Goal: Information Seeking & Learning: Learn about a topic

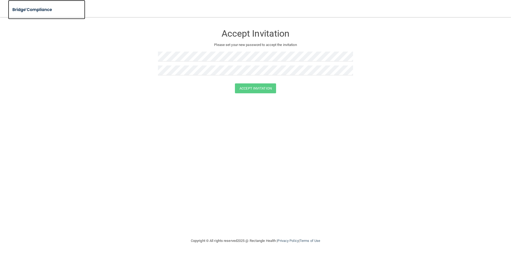
click at [49, 11] on img at bounding box center [32, 9] width 49 height 11
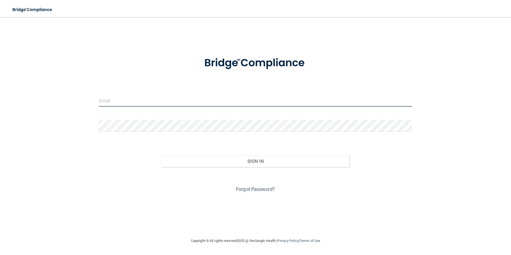
click at [144, 100] on input "email" at bounding box center [255, 101] width 313 height 12
type input "[EMAIL_ADDRESS][DOMAIN_NAME]"
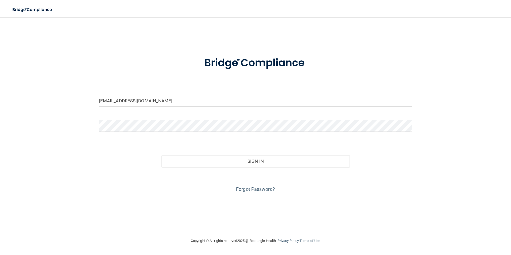
click at [135, 133] on div at bounding box center [255, 128] width 321 height 16
click at [79, 127] on div "deannawilliams979@yahoo.com Invalid email/password. You don't have permission t…" at bounding box center [256, 127] width 490 height 210
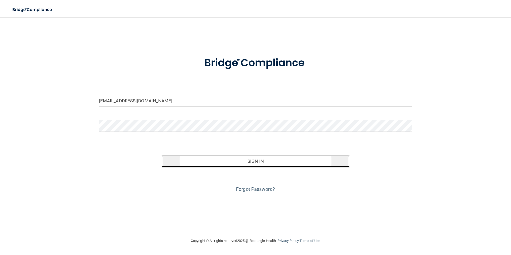
click at [257, 158] on button "Sign In" at bounding box center [255, 161] width 188 height 12
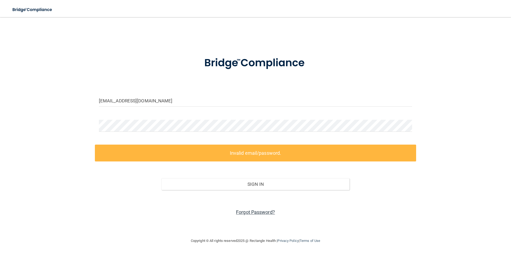
click at [251, 212] on link "Forgot Password?" at bounding box center [255, 212] width 39 height 6
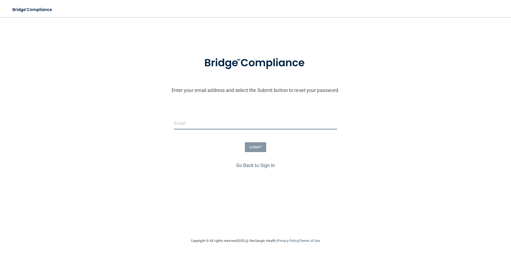
click at [189, 123] on input "email" at bounding box center [255, 123] width 163 height 12
type input "[EMAIL_ADDRESS][DOMAIN_NAME]"
click at [252, 147] on button "SUBMIT" at bounding box center [256, 147] width 22 height 10
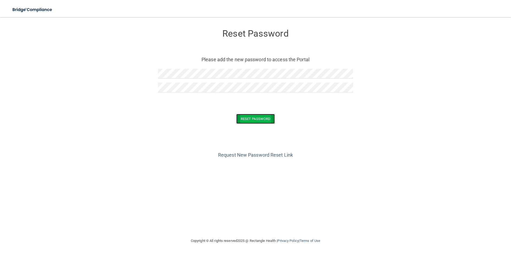
click at [249, 117] on button "Reset Password" at bounding box center [255, 119] width 38 height 10
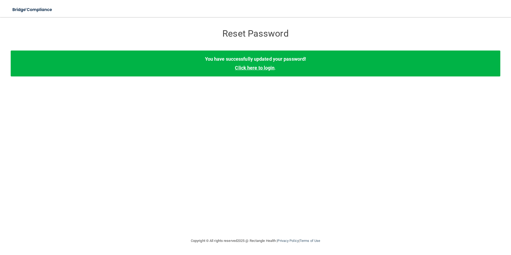
click at [270, 67] on link "Click here to login" at bounding box center [255, 68] width 40 height 6
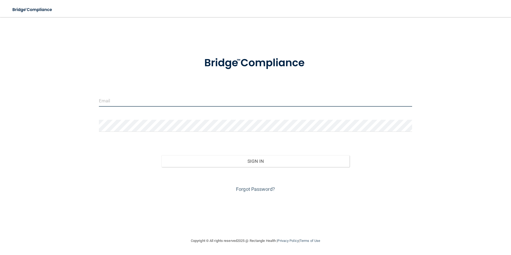
click at [138, 100] on input "email" at bounding box center [255, 101] width 313 height 12
type input "[EMAIL_ADDRESS][DOMAIN_NAME]"
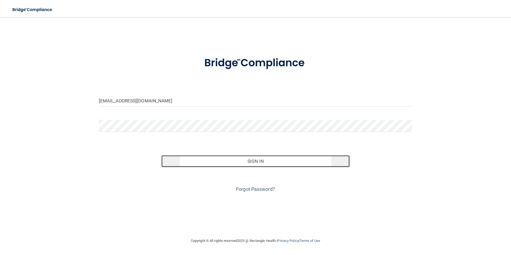
click at [250, 162] on button "Sign In" at bounding box center [255, 161] width 188 height 12
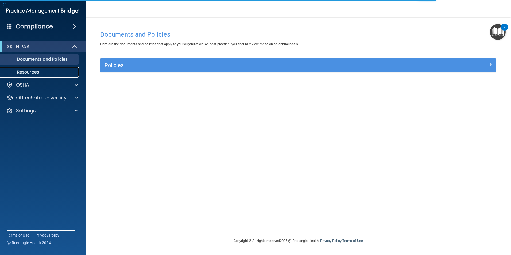
click at [51, 68] on link "Resources" at bounding box center [37, 72] width 84 height 11
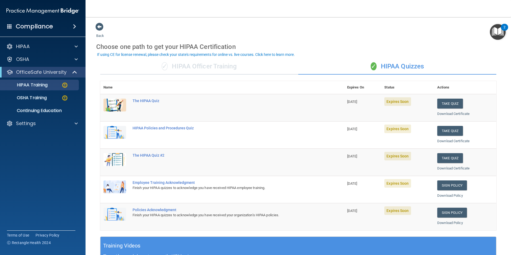
click at [210, 67] on div "✓ HIPAA Officer Training" at bounding box center [199, 67] width 198 height 16
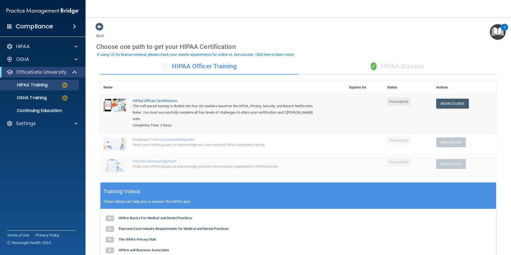
click at [385, 66] on div "✓ HIPAA Quizzes" at bounding box center [397, 67] width 198 height 16
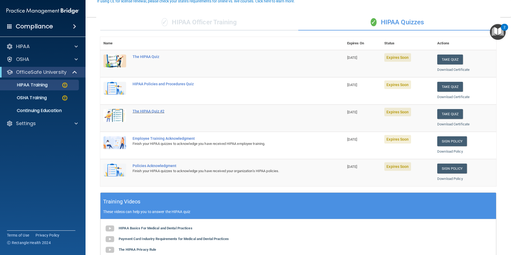
scroll to position [53, 0]
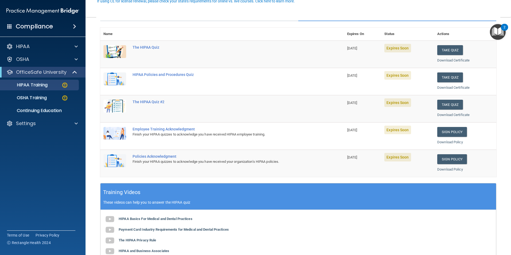
click at [384, 230] on div "HIPAA Basics For Medical and Dental Practices Payment Card Industry Requirement…" at bounding box center [298, 246] width 396 height 72
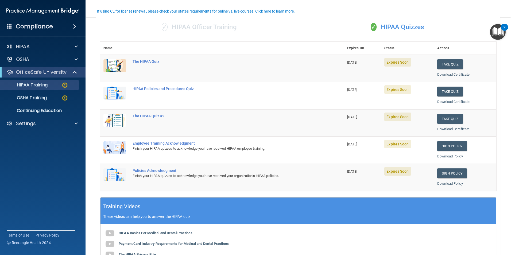
scroll to position [27, 0]
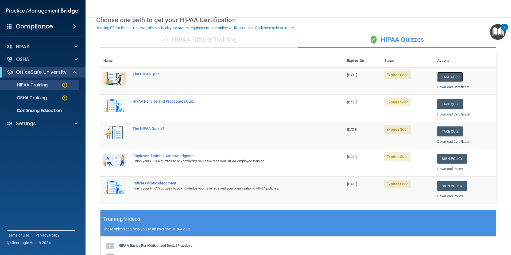
click at [447, 78] on button "Take Quiz" at bounding box center [450, 77] width 26 height 10
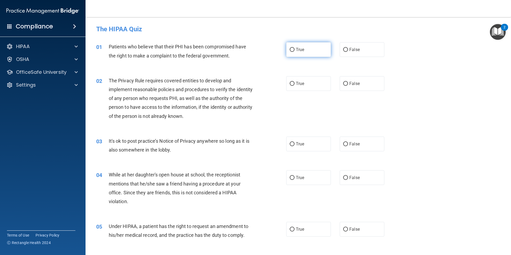
click at [323, 51] on label "True" at bounding box center [308, 49] width 45 height 15
click at [294, 51] on input "True" at bounding box center [292, 50] width 5 height 4
radio input "true"
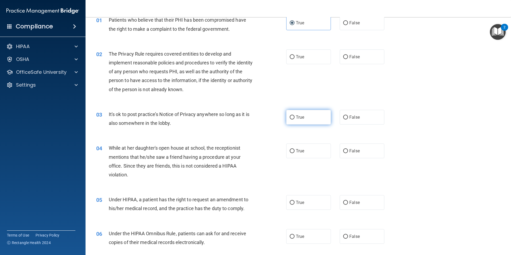
click at [300, 115] on span "True" at bounding box center [300, 117] width 8 height 5
click at [294, 115] on input "True" at bounding box center [292, 117] width 5 height 4
radio input "true"
click at [357, 153] on span "False" at bounding box center [354, 150] width 10 height 5
click at [348, 153] on input "False" at bounding box center [345, 151] width 5 height 4
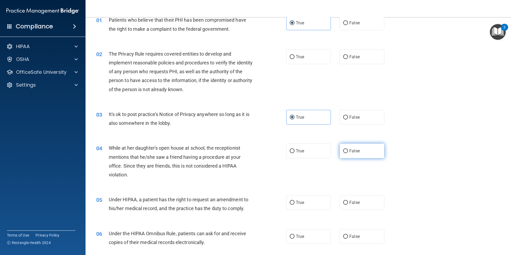
radio input "true"
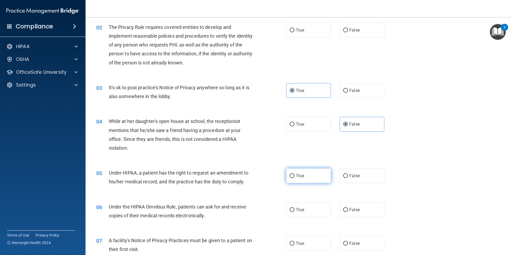
click at [292, 177] on input "True" at bounding box center [292, 176] width 5 height 4
radio input "true"
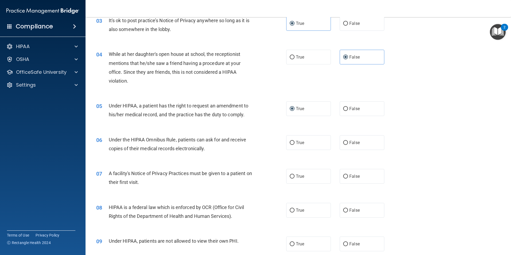
scroll to position [134, 0]
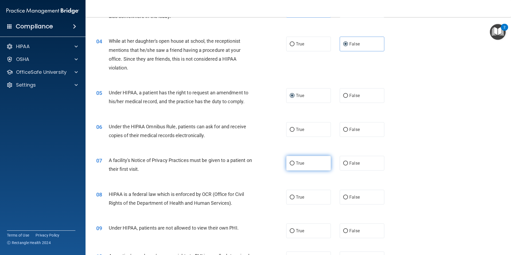
click at [290, 164] on input "True" at bounding box center [292, 163] width 5 height 4
radio input "true"
click at [303, 132] on label "True" at bounding box center [308, 129] width 45 height 15
click at [294, 132] on input "True" at bounding box center [292, 130] width 5 height 4
radio input "true"
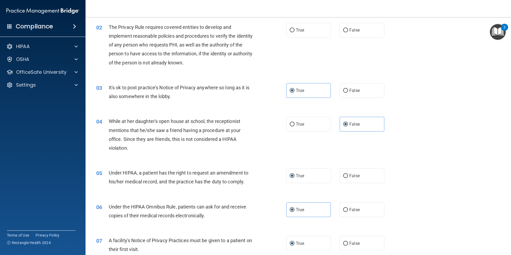
scroll to position [0, 0]
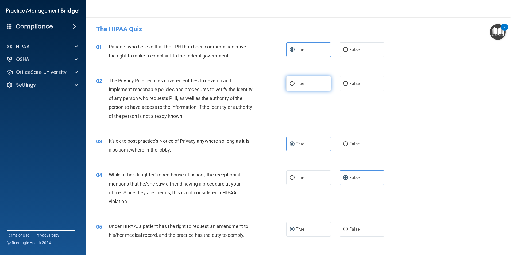
click at [299, 84] on span "True" at bounding box center [300, 83] width 8 height 5
click at [294, 84] on input "True" at bounding box center [292, 84] width 5 height 4
radio input "true"
click at [349, 141] on span "False" at bounding box center [354, 143] width 10 height 5
click at [348, 142] on input "False" at bounding box center [345, 144] width 5 height 4
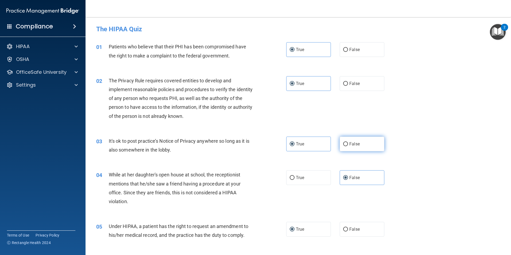
radio input "true"
radio input "false"
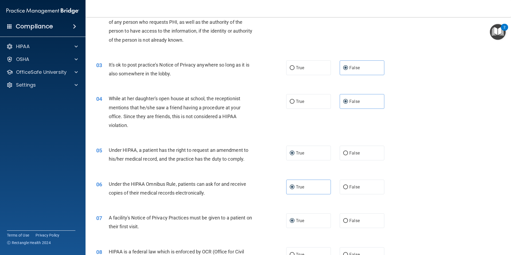
scroll to position [80, 0]
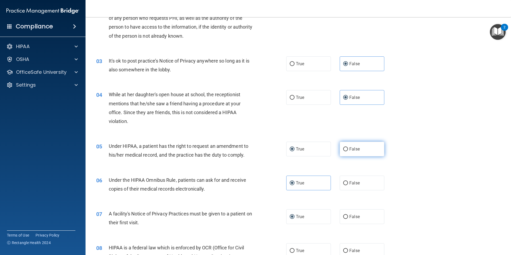
click at [357, 150] on label "False" at bounding box center [362, 149] width 45 height 15
click at [348, 150] on input "False" at bounding box center [345, 149] width 5 height 4
radio input "true"
radio input "false"
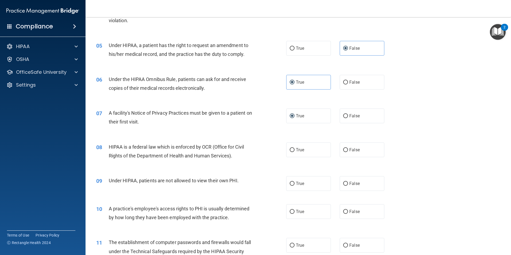
scroll to position [187, 0]
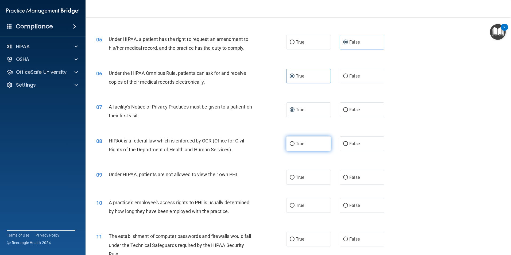
click at [305, 148] on label "True" at bounding box center [308, 143] width 45 height 15
click at [294, 146] on input "True" at bounding box center [292, 144] width 5 height 4
radio input "true"
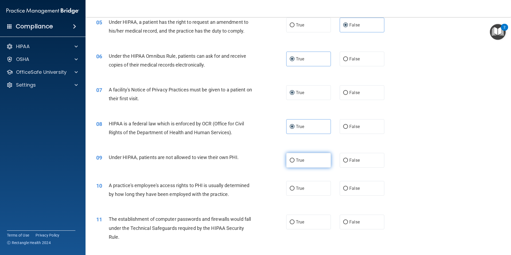
scroll to position [214, 0]
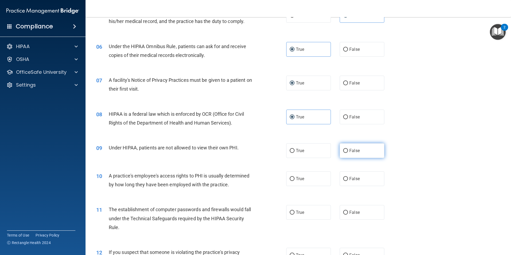
click at [349, 149] on span "False" at bounding box center [354, 150] width 10 height 5
click at [348, 149] on input "False" at bounding box center [345, 151] width 5 height 4
radio input "true"
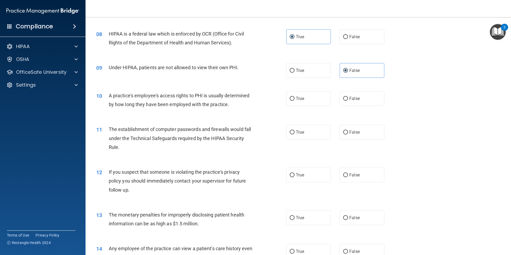
scroll to position [321, 0]
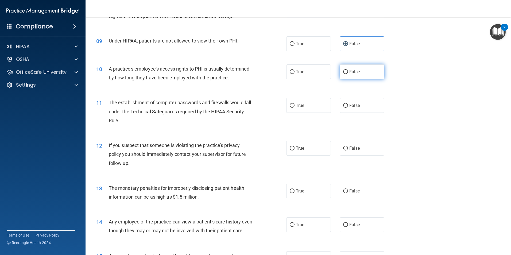
click at [351, 74] on span "False" at bounding box center [354, 71] width 10 height 5
click at [348, 74] on input "False" at bounding box center [345, 72] width 5 height 4
radio input "true"
click at [317, 104] on label "True" at bounding box center [308, 105] width 45 height 15
click at [294, 104] on input "True" at bounding box center [292, 106] width 5 height 4
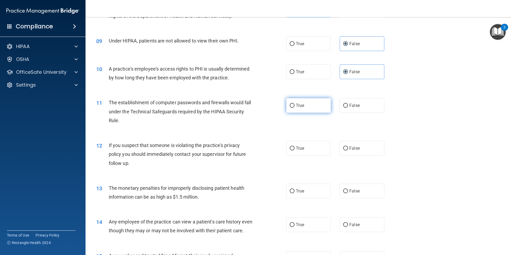
radio input "true"
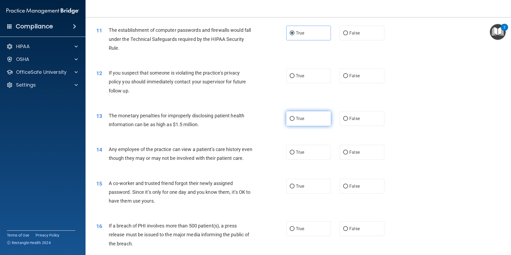
scroll to position [401, 0]
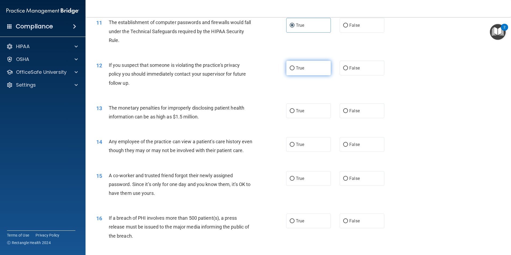
click at [304, 70] on label "True" at bounding box center [308, 68] width 45 height 15
click at [294, 70] on input "True" at bounding box center [292, 68] width 5 height 4
radio input "true"
click at [305, 108] on label "True" at bounding box center [308, 110] width 45 height 15
click at [294, 109] on input "True" at bounding box center [292, 111] width 5 height 4
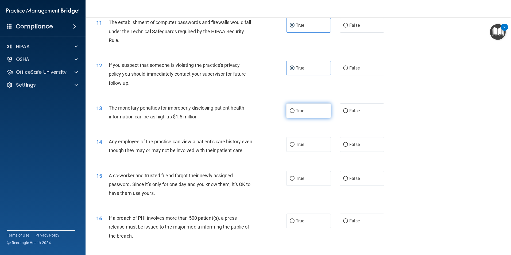
radio input "true"
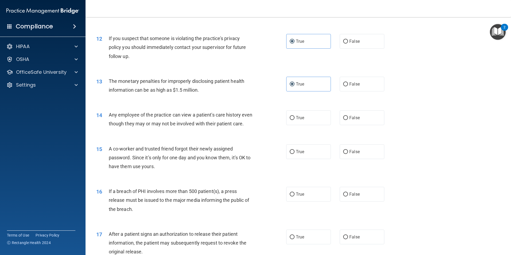
scroll to position [454, 0]
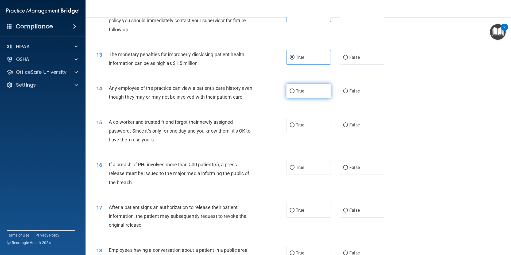
click at [306, 95] on label "True" at bounding box center [308, 91] width 45 height 15
click at [294, 93] on input "True" at bounding box center [292, 91] width 5 height 4
radio input "true"
click at [357, 94] on label "False" at bounding box center [362, 91] width 45 height 15
click at [348, 93] on input "False" at bounding box center [345, 91] width 5 height 4
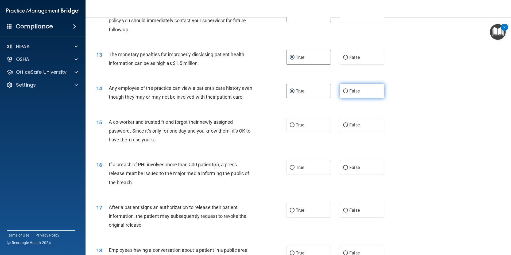
radio input "true"
radio input "false"
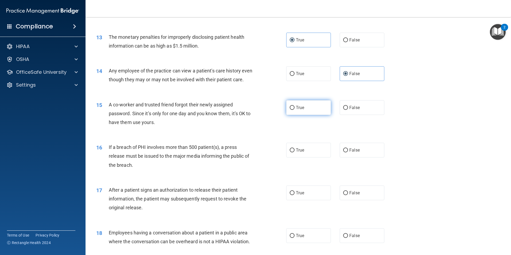
scroll to position [481, 0]
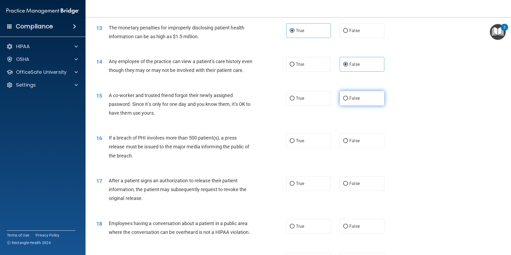
click at [357, 101] on span "False" at bounding box center [354, 98] width 10 height 5
click at [348, 100] on input "False" at bounding box center [345, 98] width 5 height 4
radio input "true"
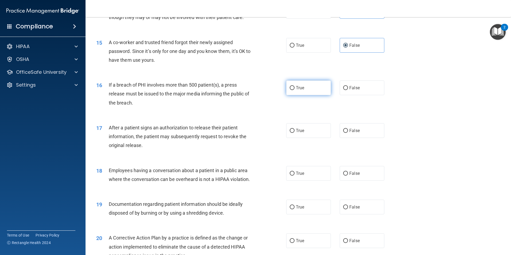
scroll to position [534, 0]
click at [315, 95] on label "True" at bounding box center [308, 87] width 45 height 15
click at [294, 90] on input "True" at bounding box center [292, 88] width 5 height 4
radio input "true"
click at [315, 137] on label "True" at bounding box center [308, 130] width 45 height 15
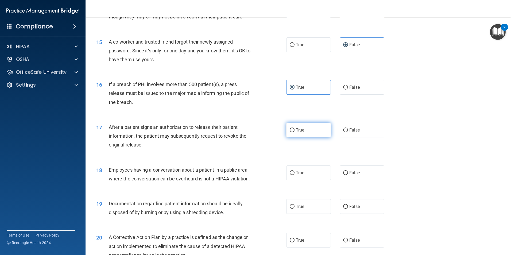
click at [294, 132] on input "True" at bounding box center [292, 130] width 5 height 4
radio input "true"
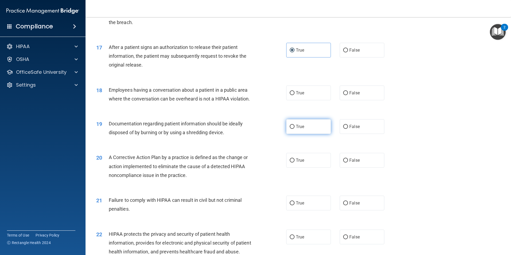
scroll to position [615, 0]
click at [355, 129] on span "False" at bounding box center [354, 126] width 10 height 5
click at [348, 129] on input "False" at bounding box center [345, 127] width 5 height 4
radio input "true"
click at [357, 100] on label "False" at bounding box center [362, 92] width 45 height 15
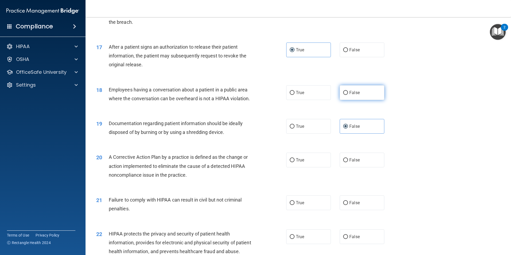
click at [348, 95] on input "False" at bounding box center [345, 93] width 5 height 4
radio input "true"
click at [318, 134] on label "True" at bounding box center [308, 126] width 45 height 15
click at [294, 129] on input "True" at bounding box center [292, 127] width 5 height 4
radio input "true"
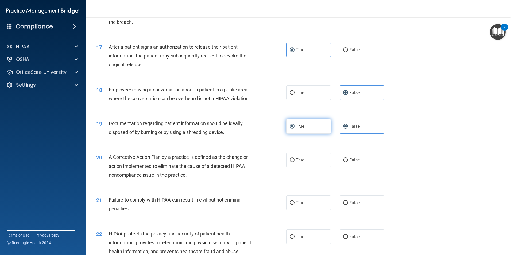
radio input "false"
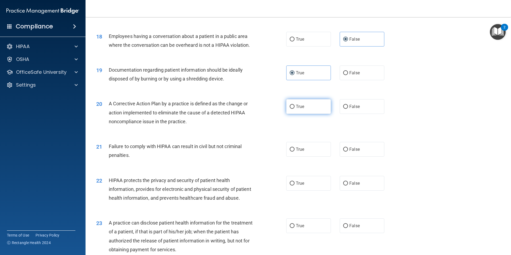
click at [313, 114] on label "True" at bounding box center [308, 106] width 45 height 15
click at [294, 109] on input "True" at bounding box center [292, 107] width 5 height 4
radio input "true"
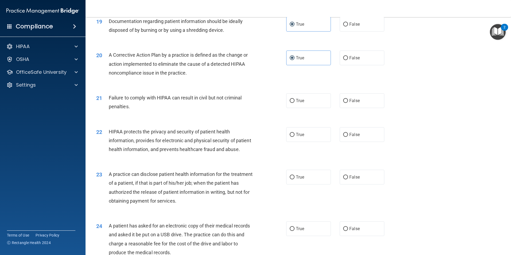
scroll to position [722, 0]
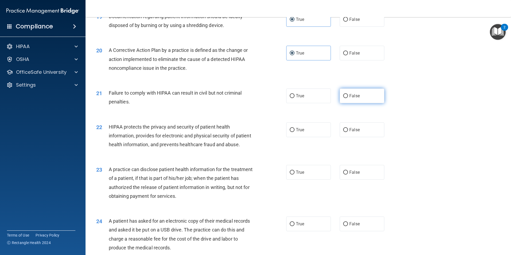
click at [351, 98] on span "False" at bounding box center [354, 95] width 10 height 5
click at [348, 98] on input "False" at bounding box center [345, 96] width 5 height 4
radio input "true"
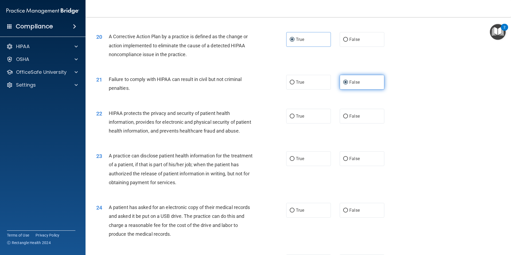
scroll to position [748, 0]
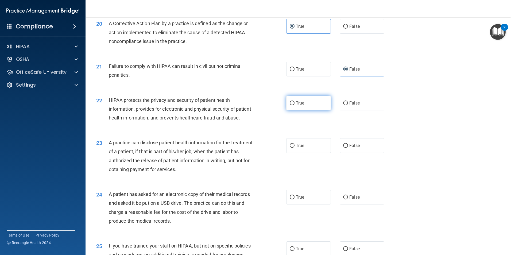
click at [319, 110] on label "True" at bounding box center [308, 103] width 45 height 15
click at [294, 105] on input "True" at bounding box center [292, 103] width 5 height 4
radio input "true"
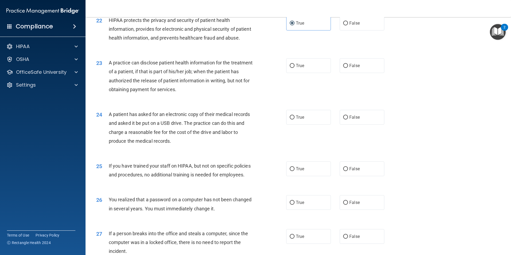
scroll to position [828, 0]
click at [349, 68] on span "False" at bounding box center [354, 65] width 10 height 5
click at [348, 68] on input "False" at bounding box center [345, 66] width 5 height 4
radio input "true"
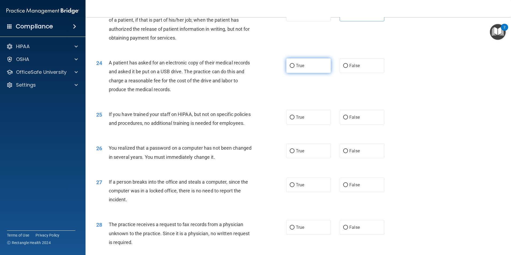
scroll to position [882, 0]
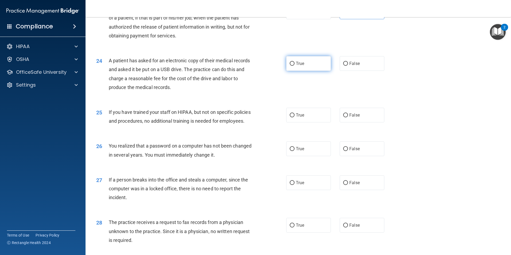
click at [320, 71] on label "True" at bounding box center [308, 63] width 45 height 15
click at [294, 66] on input "True" at bounding box center [292, 64] width 5 height 4
radio input "true"
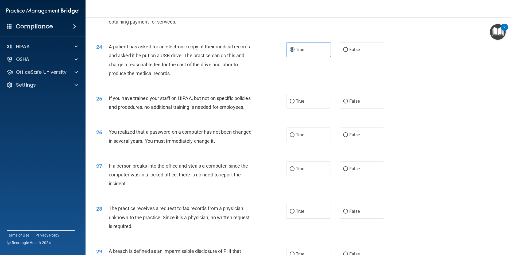
scroll to position [909, 0]
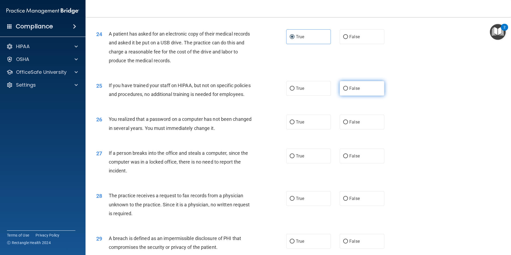
click at [349, 91] on span "False" at bounding box center [354, 88] width 10 height 5
click at [348, 91] on input "False" at bounding box center [345, 89] width 5 height 4
radio input "true"
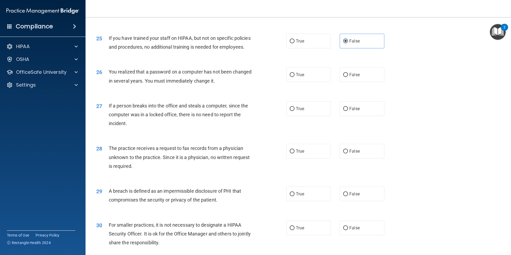
scroll to position [962, 0]
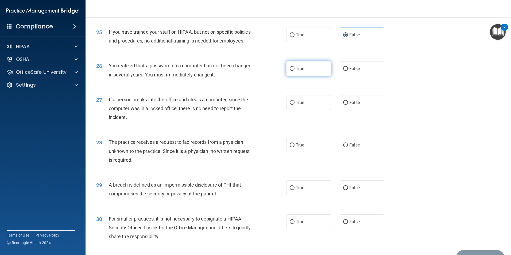
click at [310, 76] on label "True" at bounding box center [308, 68] width 45 height 15
click at [294, 71] on input "True" at bounding box center [292, 69] width 5 height 4
radio input "true"
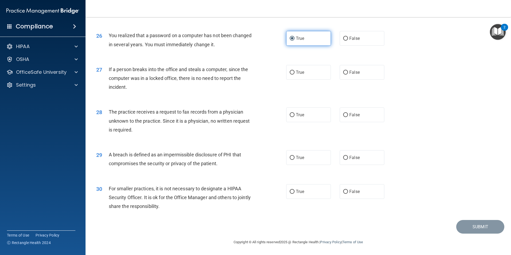
scroll to position [1015, 0]
drag, startPoint x: 345, startPoint y: 78, endPoint x: 348, endPoint y: 88, distance: 10.2
click at [346, 79] on label "False" at bounding box center [362, 72] width 45 height 15
click at [346, 75] on input "False" at bounding box center [345, 73] width 5 height 4
radio input "true"
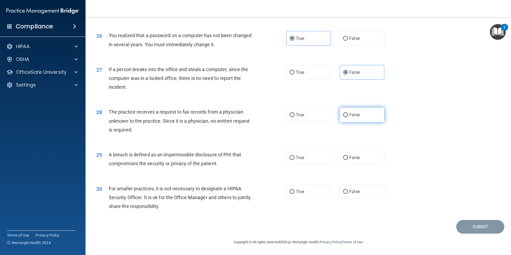
click at [349, 117] on span "False" at bounding box center [354, 114] width 10 height 5
click at [348, 117] on input "False" at bounding box center [345, 115] width 5 height 4
radio input "true"
click at [315, 157] on label "True" at bounding box center [308, 157] width 45 height 15
click at [294, 157] on input "True" at bounding box center [292, 158] width 5 height 4
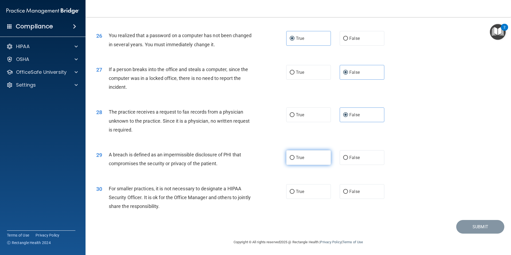
radio input "true"
click at [361, 191] on label "False" at bounding box center [362, 191] width 45 height 15
click at [348, 191] on input "False" at bounding box center [345, 192] width 5 height 4
radio input "true"
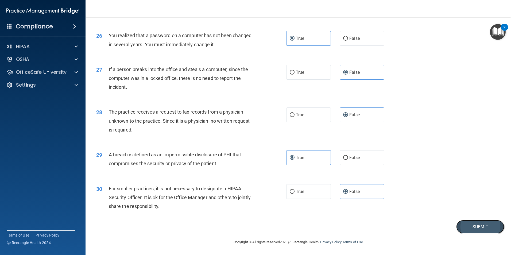
click at [479, 227] on button "Submit" at bounding box center [480, 227] width 48 height 14
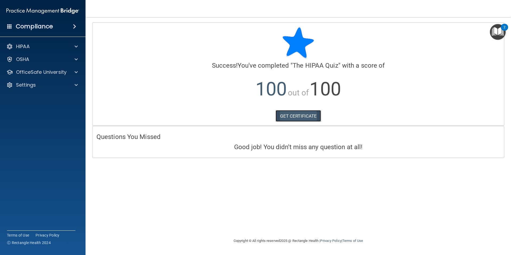
click at [309, 118] on link "GET CERTIFICATE" at bounding box center [299, 116] width 46 height 12
click at [58, 72] on p "OfficeSafe University" at bounding box center [41, 72] width 51 height 6
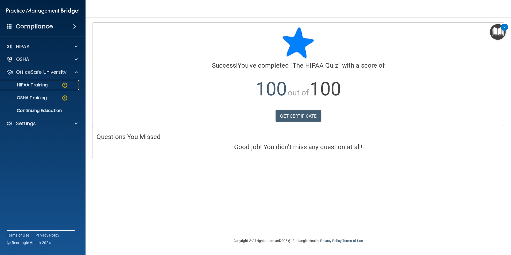
click at [57, 85] on div "HIPAA Training" at bounding box center [39, 84] width 73 height 5
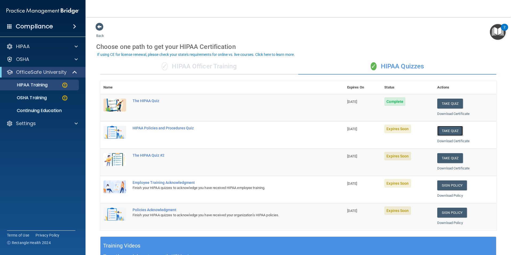
click at [437, 130] on button "Take Quiz" at bounding box center [450, 131] width 26 height 10
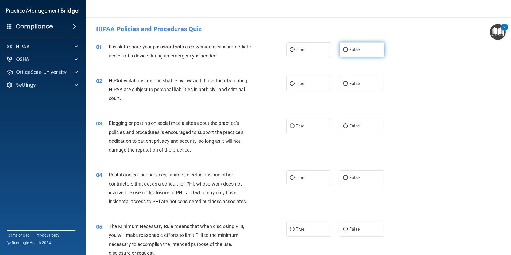
click at [354, 54] on label "False" at bounding box center [362, 49] width 45 height 15
click at [348, 52] on input "False" at bounding box center [345, 50] width 5 height 4
radio input "true"
click at [306, 90] on label "True" at bounding box center [308, 83] width 45 height 15
click at [294, 86] on input "True" at bounding box center [292, 84] width 5 height 4
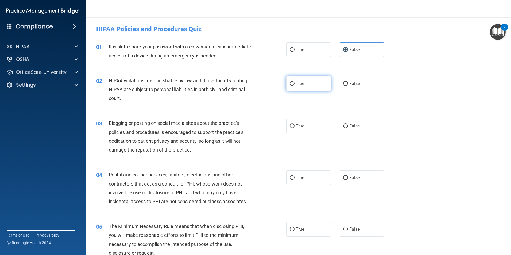
radio input "true"
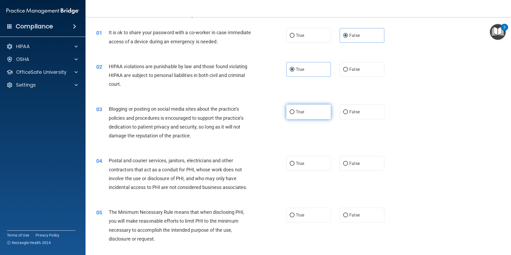
scroll to position [27, 0]
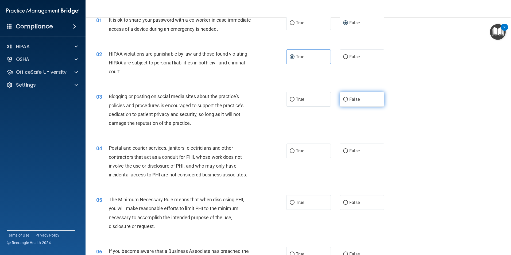
click at [351, 98] on span "False" at bounding box center [354, 99] width 10 height 5
click at [348, 98] on input "False" at bounding box center [345, 100] width 5 height 4
radio input "true"
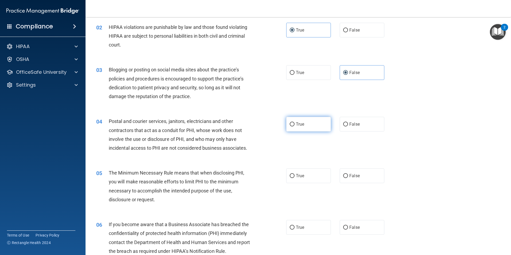
drag, startPoint x: 303, startPoint y: 126, endPoint x: 305, endPoint y: 143, distance: 16.9
click at [303, 126] on label "True" at bounding box center [308, 124] width 45 height 15
click at [294, 126] on input "True" at bounding box center [292, 124] width 5 height 4
radio input "true"
drag, startPoint x: 306, startPoint y: 177, endPoint x: 306, endPoint y: 171, distance: 6.4
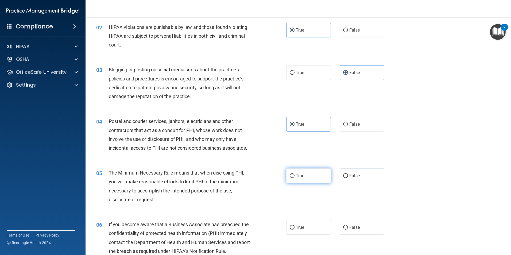
click at [306, 177] on label "True" at bounding box center [308, 175] width 45 height 15
click at [294, 177] on input "True" at bounding box center [292, 176] width 5 height 4
radio input "true"
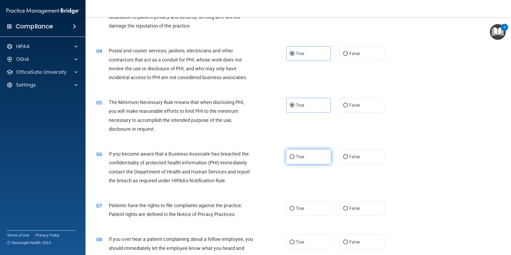
scroll to position [134, 0]
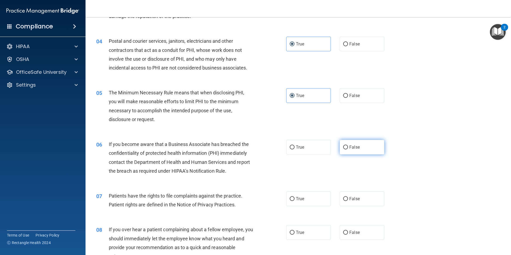
click at [349, 152] on label "False" at bounding box center [362, 147] width 45 height 15
click at [348, 149] on input "False" at bounding box center [345, 147] width 5 height 4
radio input "true"
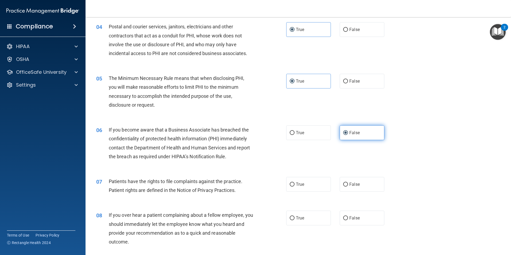
scroll to position [160, 0]
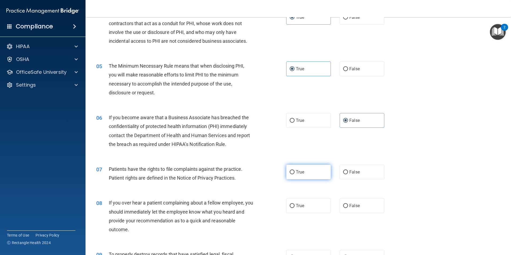
drag, startPoint x: 310, startPoint y: 174, endPoint x: 312, endPoint y: 170, distance: 3.9
click at [311, 173] on label "True" at bounding box center [308, 172] width 45 height 15
click at [294, 173] on input "True" at bounding box center [292, 172] width 5 height 4
radio input "true"
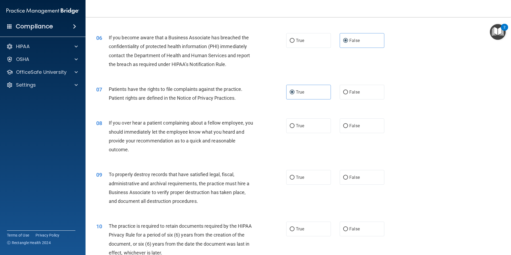
scroll to position [241, 0]
click at [357, 127] on label "False" at bounding box center [362, 125] width 45 height 15
click at [348, 127] on input "False" at bounding box center [345, 126] width 5 height 4
radio input "true"
click at [343, 177] on input "False" at bounding box center [345, 177] width 5 height 4
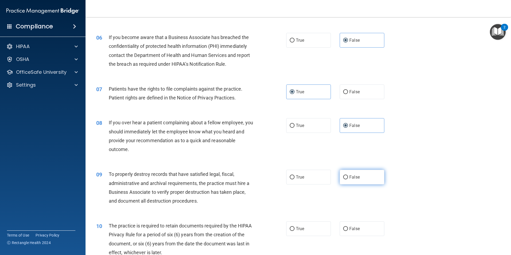
radio input "true"
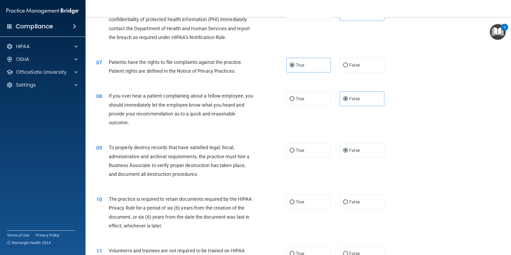
scroll to position [294, 0]
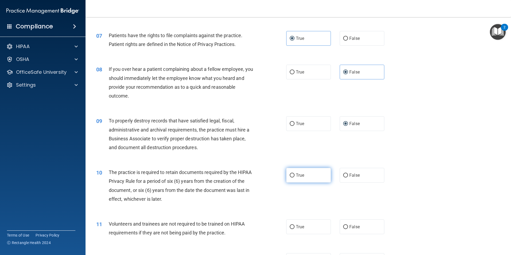
click at [304, 176] on label "True" at bounding box center [308, 175] width 45 height 15
click at [294, 176] on input "True" at bounding box center [292, 175] width 5 height 4
radio input "true"
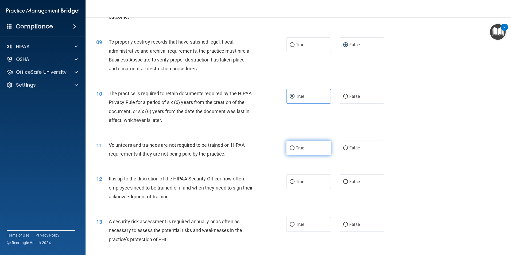
scroll to position [374, 0]
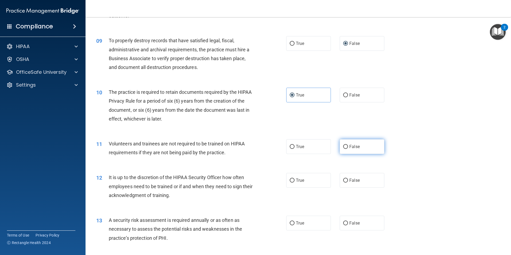
click at [351, 150] on label "False" at bounding box center [362, 146] width 45 height 15
click at [348, 149] on input "False" at bounding box center [345, 147] width 5 height 4
radio input "true"
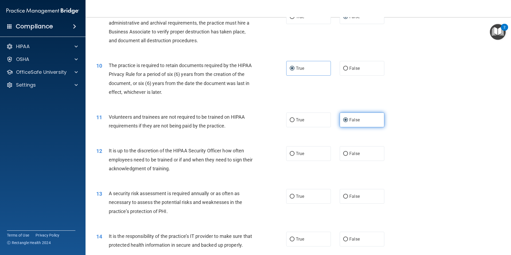
click at [351, 153] on span "False" at bounding box center [354, 153] width 10 height 5
click at [348, 153] on input "False" at bounding box center [345, 154] width 5 height 4
radio input "true"
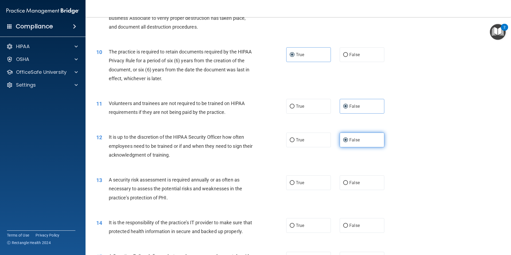
scroll to position [454, 0]
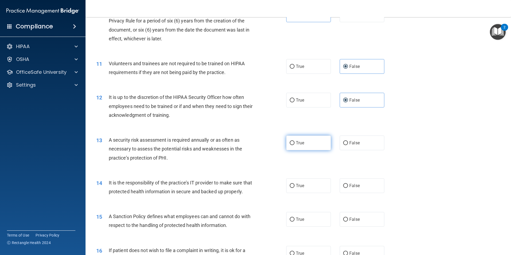
click at [310, 147] on label "True" at bounding box center [308, 142] width 45 height 15
click at [294, 145] on input "True" at bounding box center [292, 143] width 5 height 4
radio input "true"
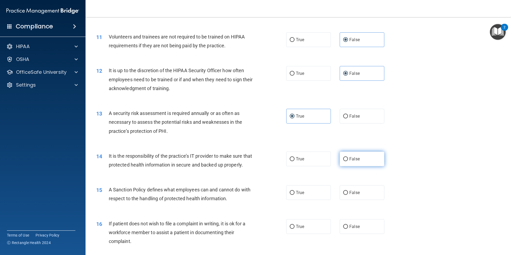
click at [355, 158] on span "False" at bounding box center [354, 158] width 10 height 5
click at [348, 158] on input "False" at bounding box center [345, 159] width 5 height 4
radio input "true"
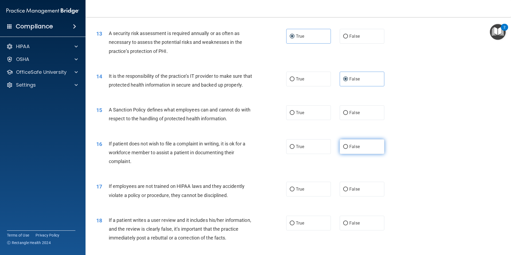
scroll to position [561, 0]
click at [356, 120] on label "False" at bounding box center [362, 112] width 45 height 15
click at [348, 115] on input "False" at bounding box center [345, 113] width 5 height 4
radio input "true"
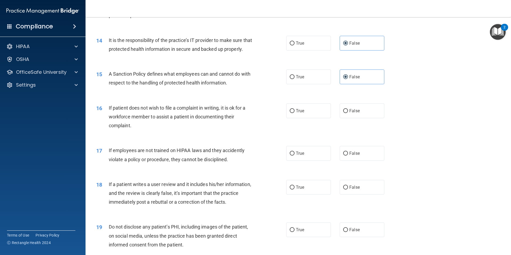
scroll to position [615, 0]
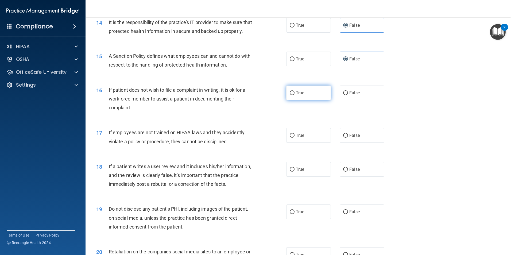
click at [306, 100] on label "True" at bounding box center [308, 93] width 45 height 15
click at [294, 95] on input "True" at bounding box center [292, 93] width 5 height 4
radio input "true"
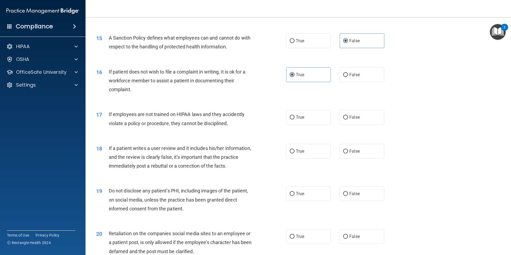
scroll to position [641, 0]
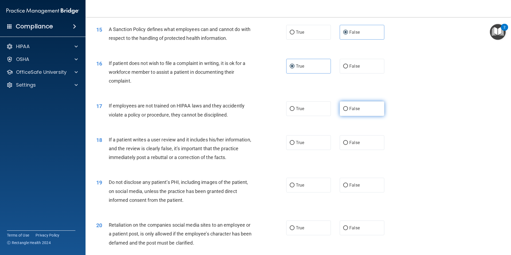
click at [357, 116] on label "False" at bounding box center [362, 108] width 45 height 15
click at [348, 111] on input "False" at bounding box center [345, 109] width 5 height 4
radio input "true"
click at [355, 150] on label "False" at bounding box center [362, 142] width 45 height 15
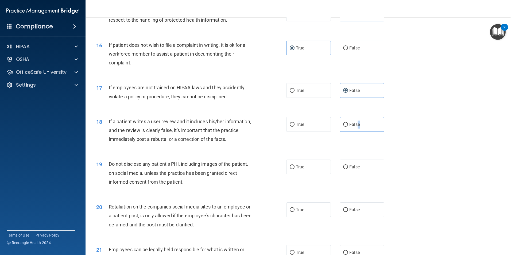
scroll to position [668, 0]
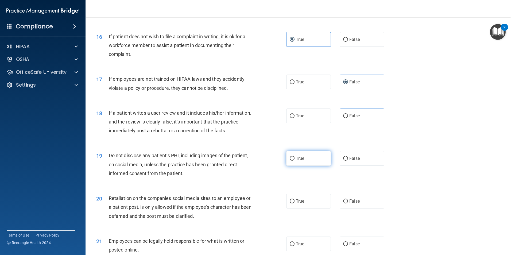
click at [311, 166] on label "True" at bounding box center [308, 158] width 45 height 15
click at [294, 161] on input "True" at bounding box center [292, 159] width 5 height 4
radio input "true"
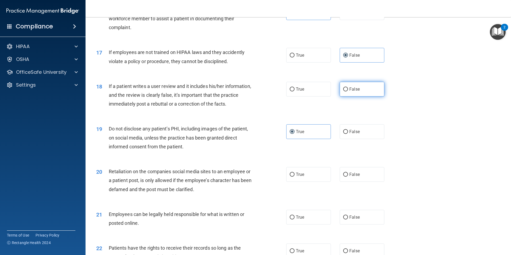
click at [353, 96] on label "False" at bounding box center [362, 89] width 45 height 15
click at [348, 91] on input "False" at bounding box center [345, 89] width 5 height 4
radio input "true"
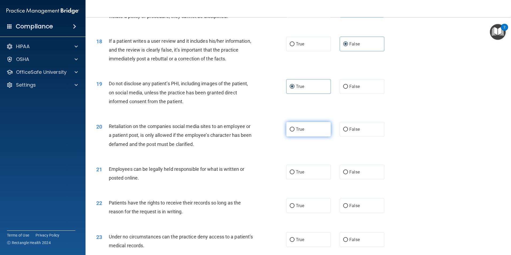
scroll to position [748, 0]
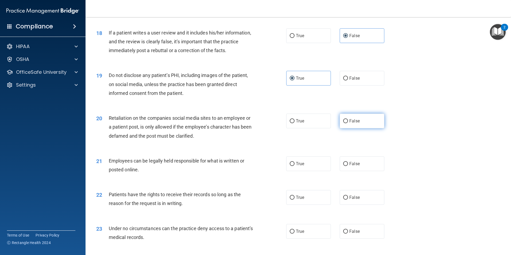
click at [358, 127] on label "False" at bounding box center [362, 121] width 45 height 15
click at [348, 123] on input "False" at bounding box center [345, 121] width 5 height 4
radio input "true"
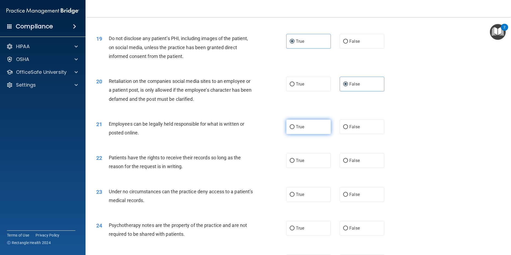
scroll to position [802, 0]
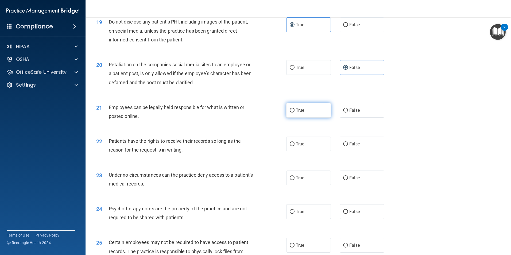
drag, startPoint x: 297, startPoint y: 118, endPoint x: 313, endPoint y: 127, distance: 18.3
click at [297, 113] on span "True" at bounding box center [300, 110] width 8 height 5
click at [294, 113] on input "True" at bounding box center [292, 110] width 5 height 4
radio input "true"
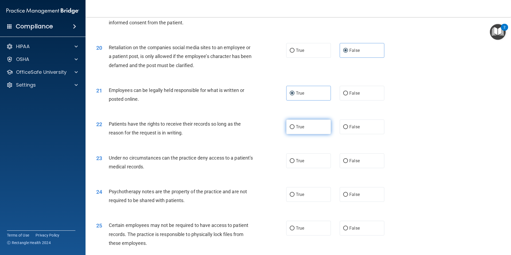
scroll to position [828, 0]
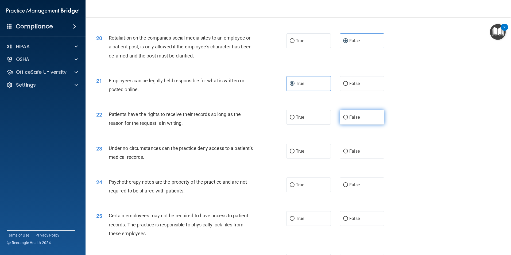
click at [357, 125] on label "False" at bounding box center [362, 117] width 45 height 15
click at [348, 119] on input "False" at bounding box center [345, 117] width 5 height 4
radio input "true"
click at [357, 158] on label "False" at bounding box center [362, 151] width 45 height 15
click at [348, 153] on input "False" at bounding box center [345, 151] width 5 height 4
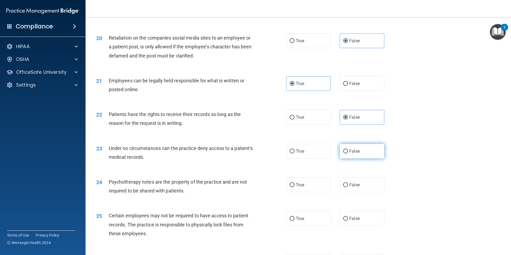
radio input "true"
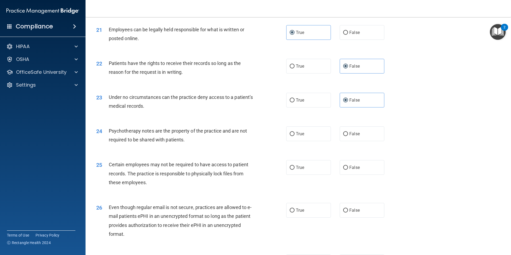
scroll to position [882, 0]
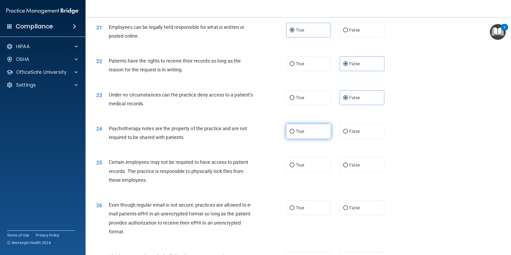
click at [313, 139] on label "True" at bounding box center [308, 131] width 45 height 15
click at [294, 134] on input "True" at bounding box center [292, 132] width 5 height 4
radio input "true"
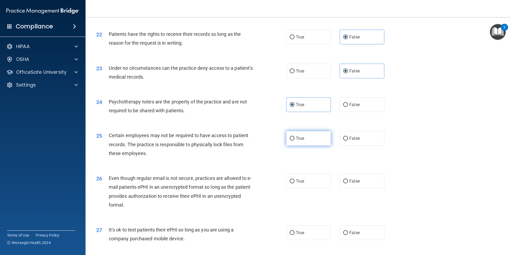
click at [311, 142] on label "True" at bounding box center [308, 138] width 45 height 15
click at [294, 141] on input "True" at bounding box center [292, 139] width 5 height 4
radio input "true"
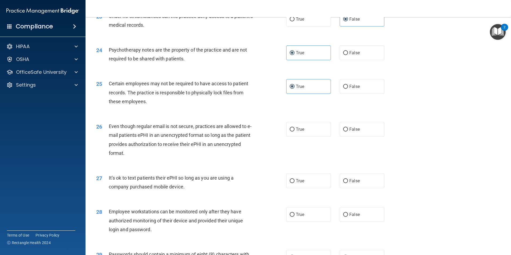
scroll to position [962, 0]
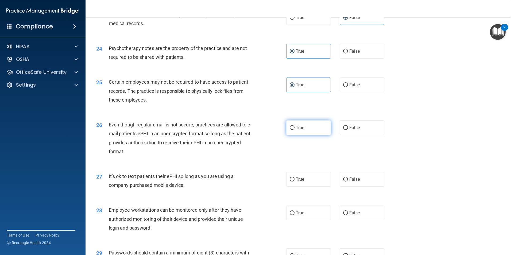
click at [311, 135] on label "True" at bounding box center [308, 127] width 45 height 15
click at [294, 130] on input "True" at bounding box center [292, 128] width 5 height 4
radio input "true"
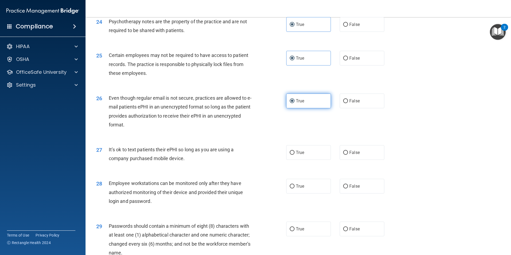
scroll to position [1015, 0]
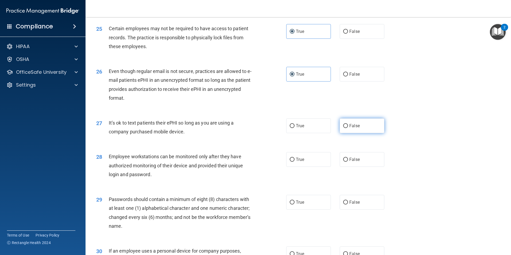
click at [351, 133] on label "False" at bounding box center [362, 125] width 45 height 15
click at [348, 128] on input "False" at bounding box center [345, 126] width 5 height 4
radio input "true"
click at [359, 164] on label "False" at bounding box center [362, 159] width 45 height 15
click at [348, 162] on input "False" at bounding box center [345, 160] width 5 height 4
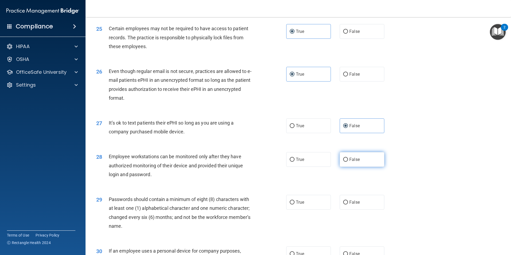
radio input "true"
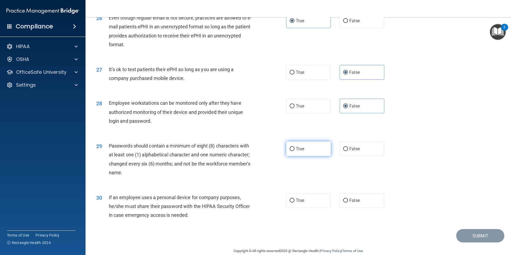
drag, startPoint x: 316, startPoint y: 157, endPoint x: 321, endPoint y: 157, distance: 4.9
click at [316, 156] on label "True" at bounding box center [308, 148] width 45 height 15
click at [294, 151] on input "True" at bounding box center [292, 149] width 5 height 4
radio input "true"
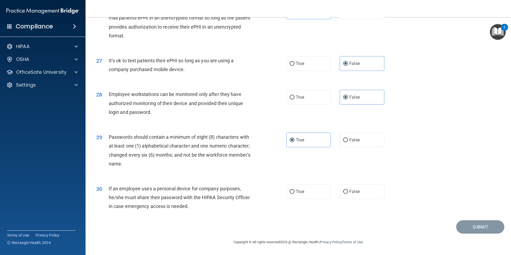
scroll to position [1087, 0]
click at [357, 189] on label "False" at bounding box center [362, 191] width 45 height 15
click at [348, 190] on input "False" at bounding box center [345, 192] width 5 height 4
radio input "true"
drag, startPoint x: 463, startPoint y: 229, endPoint x: 460, endPoint y: 227, distance: 3.1
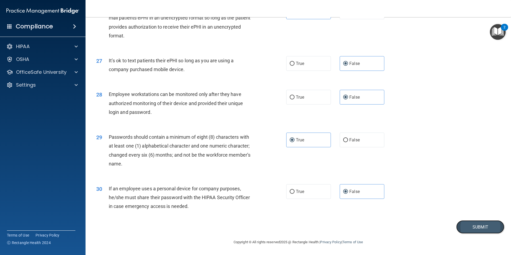
click at [463, 228] on button "Submit" at bounding box center [480, 227] width 48 height 14
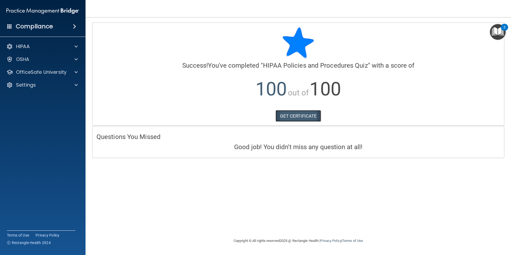
click at [305, 115] on link "GET CERTIFICATE" at bounding box center [299, 116] width 46 height 12
click at [80, 74] on div at bounding box center [75, 72] width 13 height 6
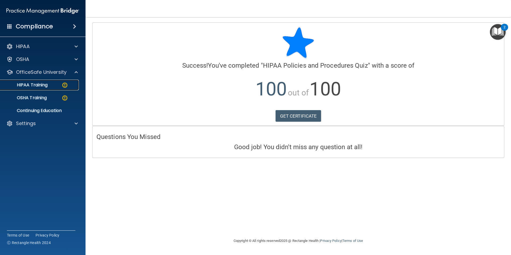
click at [52, 87] on div "HIPAA Training" at bounding box center [39, 84] width 73 height 5
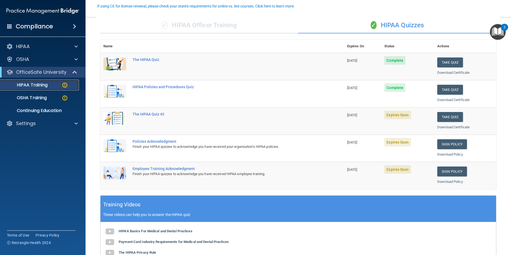
scroll to position [53, 0]
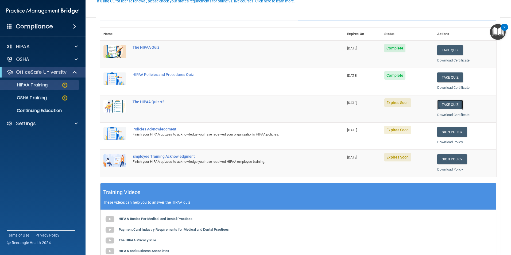
click at [447, 103] on button "Take Quiz" at bounding box center [450, 105] width 26 height 10
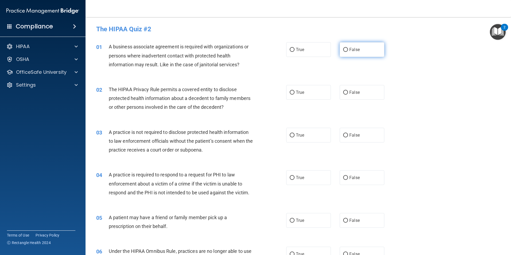
click at [368, 52] on label "False" at bounding box center [362, 49] width 45 height 15
click at [348, 52] on input "False" at bounding box center [345, 50] width 5 height 4
radio input "true"
click at [312, 88] on label "True" at bounding box center [308, 92] width 45 height 15
click at [294, 91] on input "True" at bounding box center [292, 93] width 5 height 4
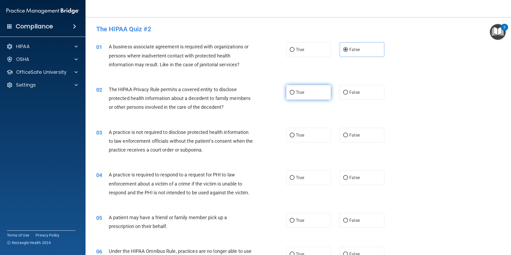
radio input "true"
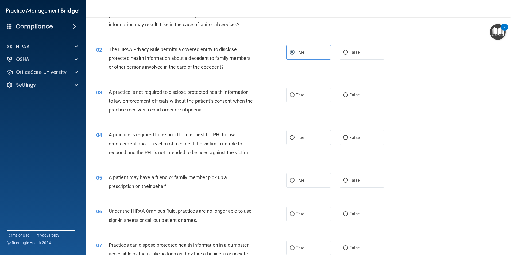
scroll to position [53, 0]
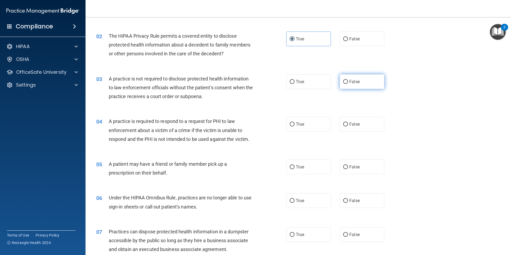
click at [346, 84] on label "False" at bounding box center [362, 81] width 45 height 15
click at [346, 84] on input "False" at bounding box center [345, 82] width 5 height 4
radio input "true"
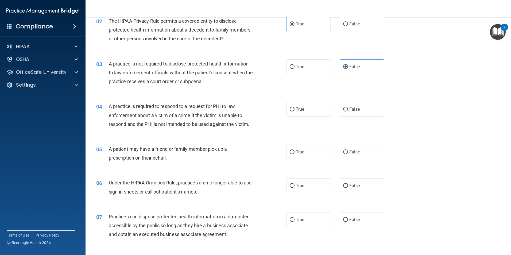
scroll to position [80, 0]
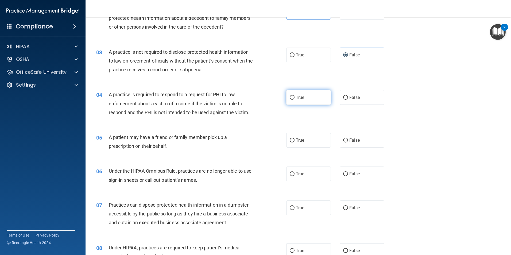
drag, startPoint x: 314, startPoint y: 95, endPoint x: 316, endPoint y: 104, distance: 8.7
click at [314, 96] on label "True" at bounding box center [308, 97] width 45 height 15
click at [294, 96] on input "True" at bounding box center [292, 98] width 5 height 4
radio input "true"
click at [315, 139] on label "True" at bounding box center [308, 140] width 45 height 15
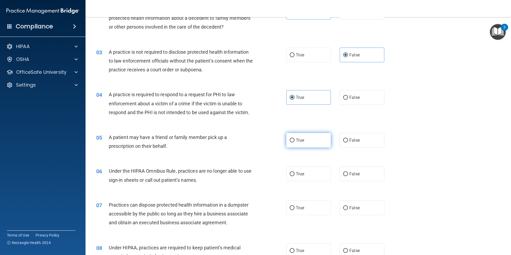
click at [294, 139] on input "True" at bounding box center [292, 140] width 5 height 4
radio input "true"
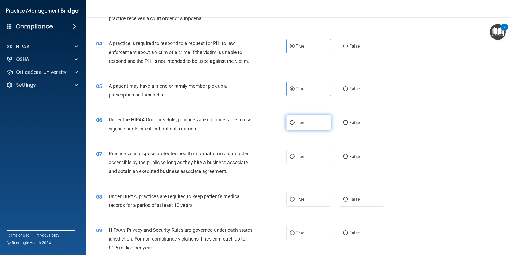
scroll to position [134, 0]
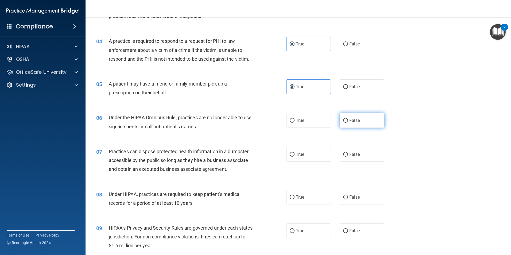
click at [349, 120] on span "False" at bounding box center [354, 120] width 10 height 5
click at [348, 120] on input "False" at bounding box center [345, 121] width 5 height 4
radio input "true"
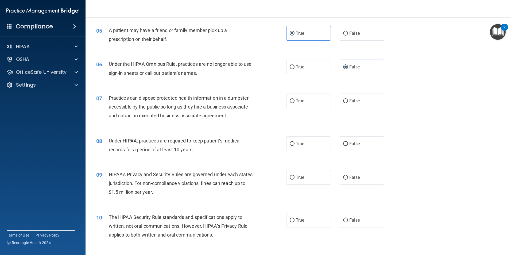
scroll to position [214, 0]
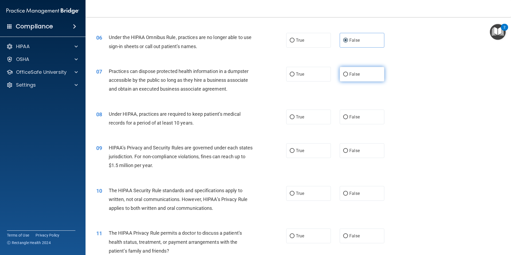
click at [351, 74] on span "False" at bounding box center [354, 74] width 10 height 5
click at [348, 74] on input "False" at bounding box center [345, 74] width 5 height 4
radio input "true"
click at [349, 115] on span "False" at bounding box center [354, 116] width 10 height 5
click at [347, 115] on input "False" at bounding box center [345, 117] width 5 height 4
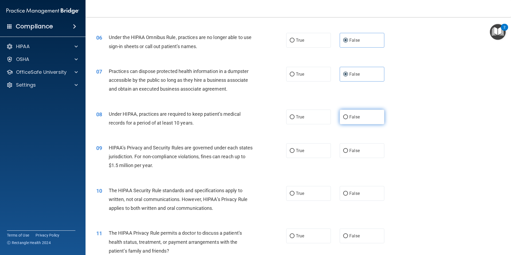
radio input "true"
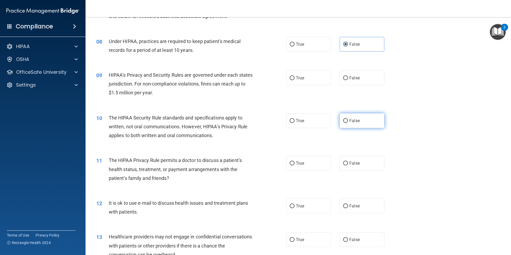
scroll to position [294, 0]
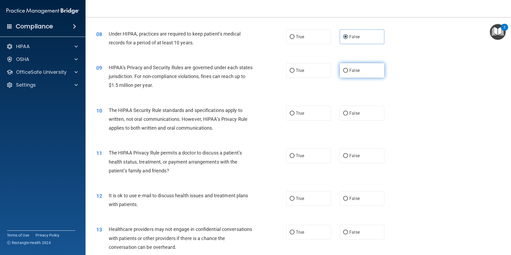
click at [350, 73] on label "False" at bounding box center [362, 70] width 45 height 15
click at [348, 73] on input "False" at bounding box center [345, 71] width 5 height 4
radio input "true"
click at [315, 112] on label "True" at bounding box center [308, 113] width 45 height 15
click at [294, 112] on input "True" at bounding box center [292, 113] width 5 height 4
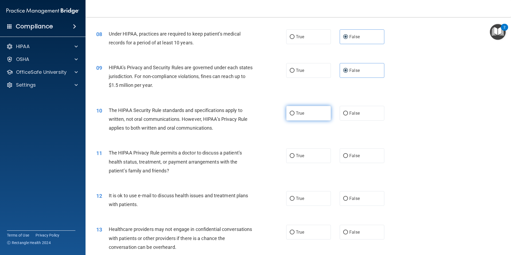
radio input "true"
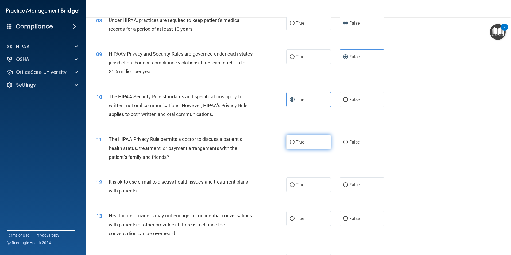
scroll to position [321, 0]
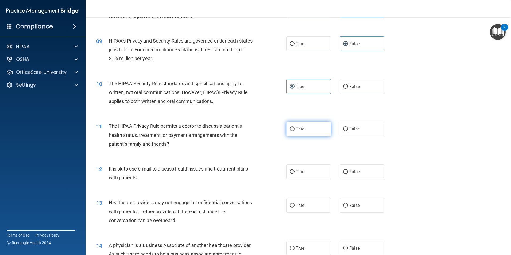
click at [309, 132] on label "True" at bounding box center [308, 129] width 45 height 15
click at [294, 131] on input "True" at bounding box center [292, 129] width 5 height 4
radio input "true"
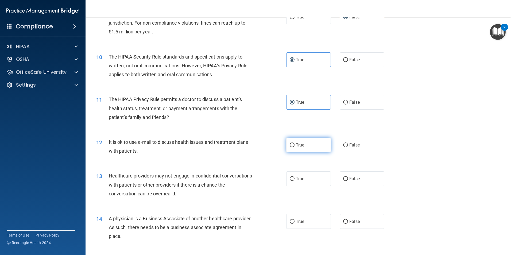
click at [309, 140] on label "True" at bounding box center [308, 145] width 45 height 15
click at [294, 143] on input "True" at bounding box center [292, 145] width 5 height 4
radio input "true"
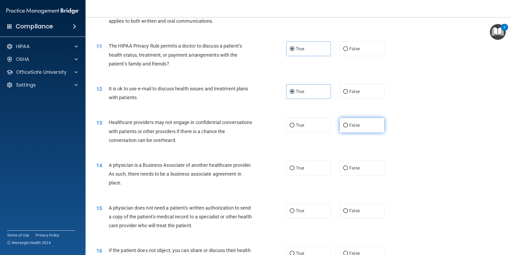
click at [358, 120] on label "False" at bounding box center [362, 125] width 45 height 15
click at [348, 123] on input "False" at bounding box center [345, 125] width 5 height 4
radio input "true"
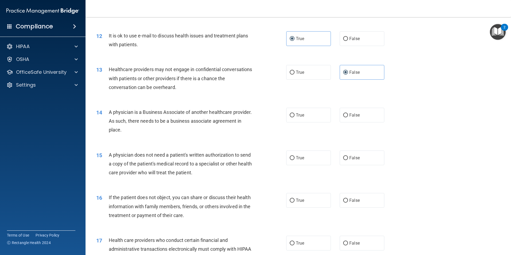
scroll to position [454, 0]
click at [357, 120] on label "False" at bounding box center [362, 114] width 45 height 15
click at [348, 117] on input "False" at bounding box center [345, 115] width 5 height 4
radio input "true"
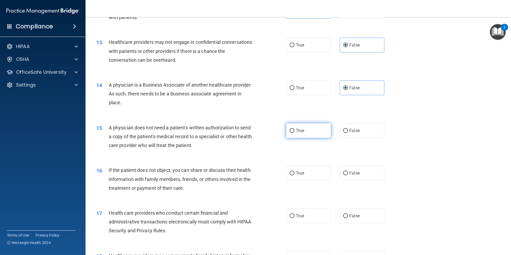
click at [313, 135] on label "True" at bounding box center [308, 130] width 45 height 15
click at [294, 133] on input "True" at bounding box center [292, 131] width 5 height 4
radio input "true"
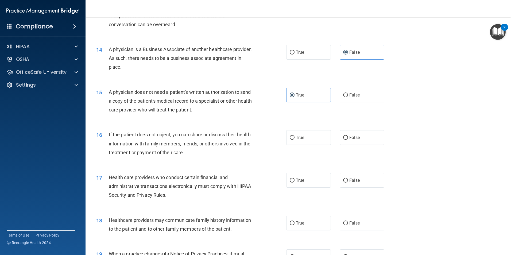
scroll to position [534, 0]
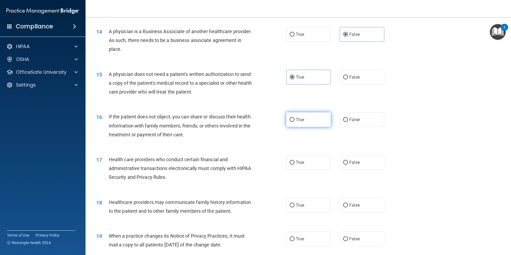
click at [308, 126] on label "True" at bounding box center [308, 119] width 45 height 15
click at [294, 122] on input "True" at bounding box center [292, 120] width 5 height 4
radio input "true"
click at [311, 162] on label "True" at bounding box center [308, 162] width 45 height 15
click at [294, 162] on input "True" at bounding box center [292, 163] width 5 height 4
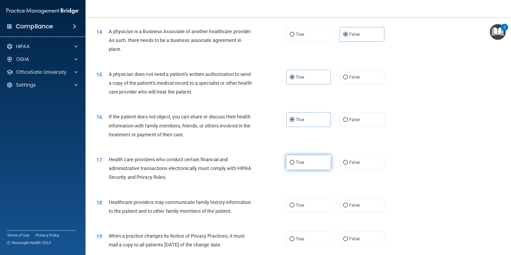
radio input "true"
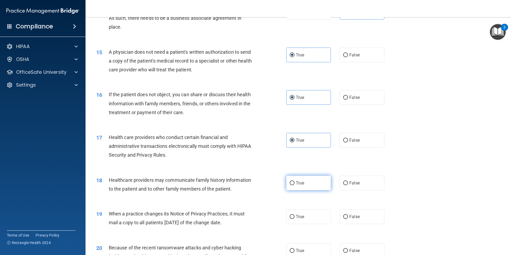
scroll to position [588, 0]
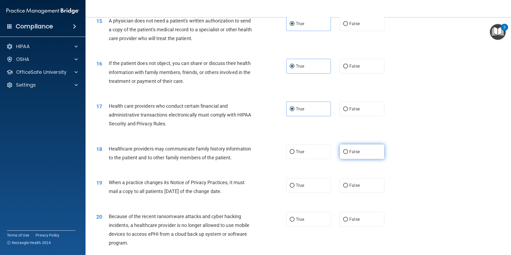
click at [355, 150] on span "False" at bounding box center [354, 151] width 10 height 5
click at [348, 150] on input "False" at bounding box center [345, 152] width 5 height 4
radio input "true"
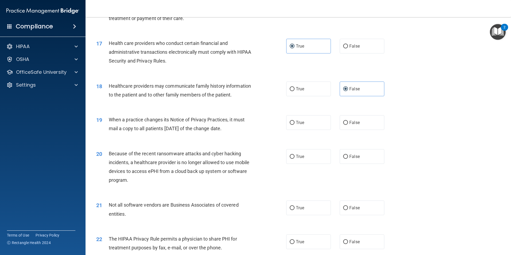
scroll to position [668, 0]
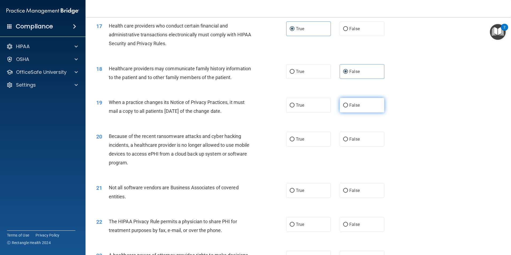
click at [349, 107] on span "False" at bounding box center [354, 105] width 10 height 5
click at [348, 107] on input "False" at bounding box center [345, 105] width 5 height 4
radio input "true"
click at [350, 141] on span "False" at bounding box center [354, 139] width 10 height 5
click at [348, 141] on input "False" at bounding box center [345, 139] width 5 height 4
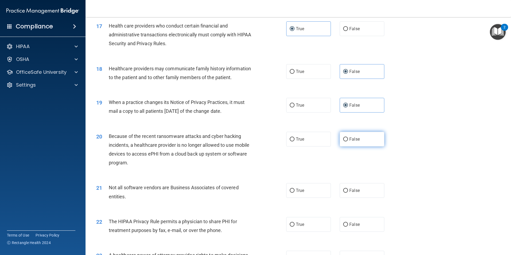
radio input "true"
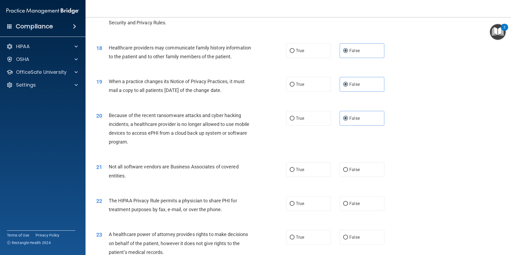
scroll to position [722, 0]
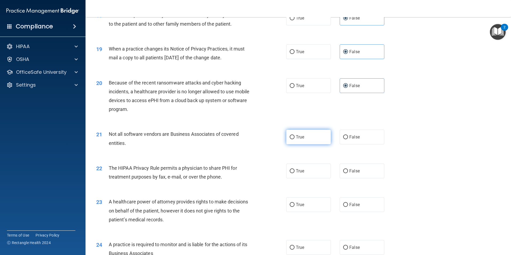
click at [312, 138] on label "True" at bounding box center [308, 137] width 45 height 15
click at [294, 138] on input "True" at bounding box center [292, 137] width 5 height 4
radio input "true"
drag, startPoint x: 310, startPoint y: 173, endPoint x: 313, endPoint y: 168, distance: 6.5
click at [310, 172] on label "True" at bounding box center [308, 171] width 45 height 15
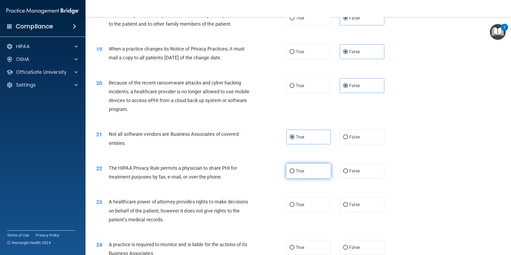
click at [294, 172] on input "True" at bounding box center [292, 171] width 5 height 4
radio input "true"
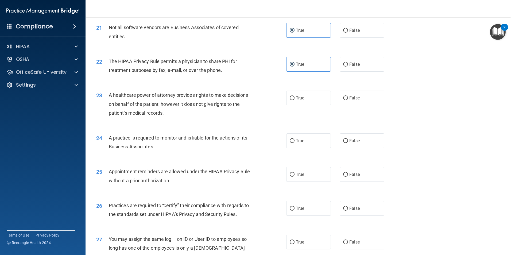
scroll to position [828, 0]
click at [362, 100] on label "False" at bounding box center [362, 97] width 45 height 15
click at [348, 100] on input "False" at bounding box center [345, 98] width 5 height 4
radio input "true"
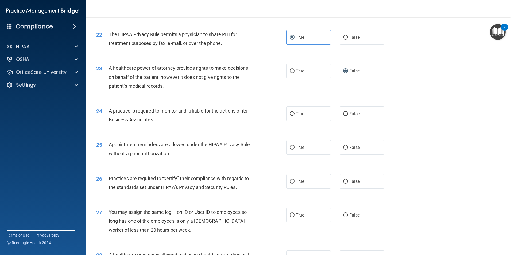
scroll to position [882, 0]
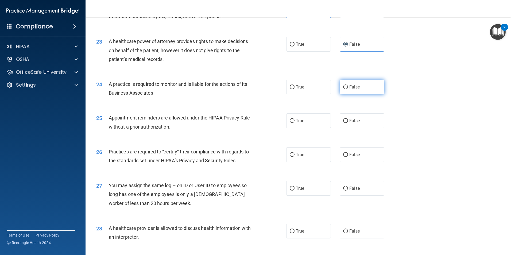
click at [361, 83] on label "False" at bounding box center [362, 87] width 45 height 15
click at [348, 85] on input "False" at bounding box center [345, 87] width 5 height 4
radio input "true"
click at [304, 120] on label "True" at bounding box center [308, 120] width 45 height 15
click at [294, 120] on input "True" at bounding box center [292, 121] width 5 height 4
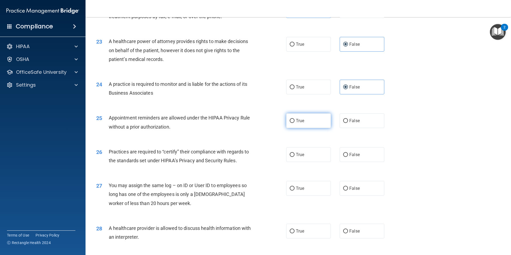
radio input "true"
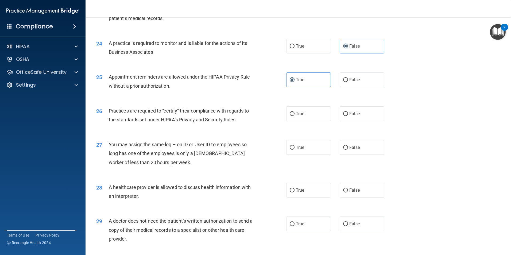
scroll to position [935, 0]
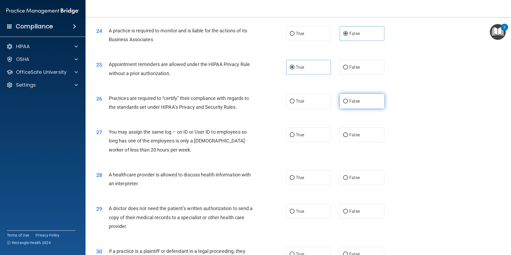
click at [356, 100] on span "False" at bounding box center [354, 101] width 10 height 5
click at [348, 100] on input "False" at bounding box center [345, 101] width 5 height 4
radio input "true"
click at [352, 131] on label "False" at bounding box center [362, 134] width 45 height 15
click at [348, 133] on input "False" at bounding box center [345, 135] width 5 height 4
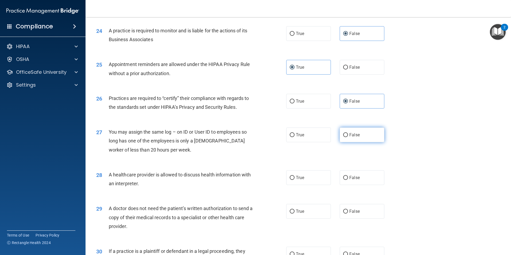
radio input "true"
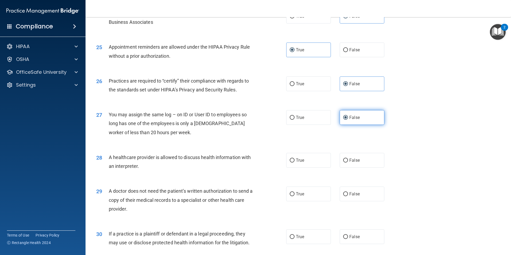
scroll to position [962, 0]
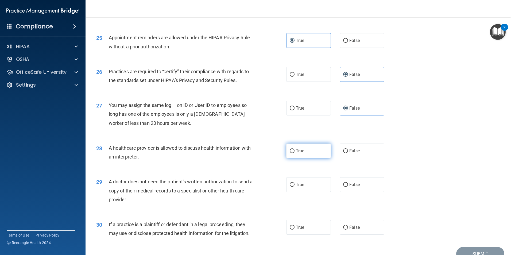
click at [307, 151] on label "True" at bounding box center [308, 151] width 45 height 15
click at [294, 151] on input "True" at bounding box center [292, 151] width 5 height 4
radio input "true"
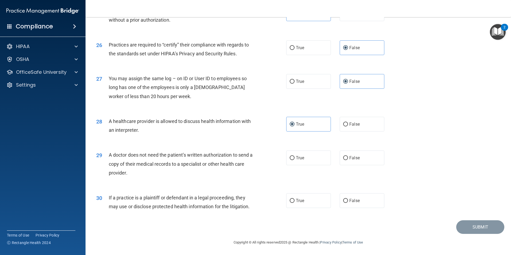
scroll to position [989, 0]
click at [307, 159] on label "True" at bounding box center [308, 157] width 45 height 15
click at [294, 159] on input "True" at bounding box center [292, 158] width 5 height 4
radio input "true"
drag, startPoint x: 300, startPoint y: 199, endPoint x: 339, endPoint y: 193, distance: 39.8
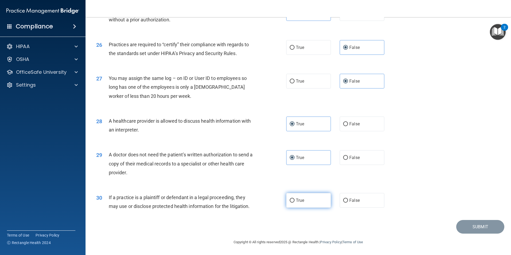
click at [300, 199] on span "True" at bounding box center [300, 200] width 8 height 5
click at [294, 199] on input "True" at bounding box center [292, 201] width 5 height 4
radio input "true"
click at [470, 224] on button "Submit" at bounding box center [480, 227] width 48 height 14
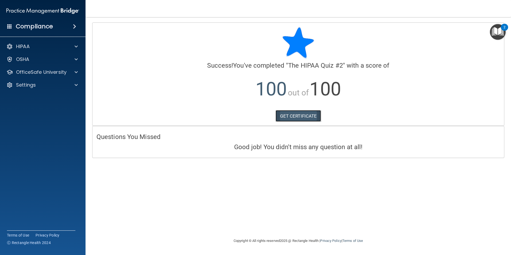
click at [308, 118] on link "GET CERTIFICATE" at bounding box center [299, 116] width 46 height 12
click at [73, 73] on div at bounding box center [75, 72] width 13 height 6
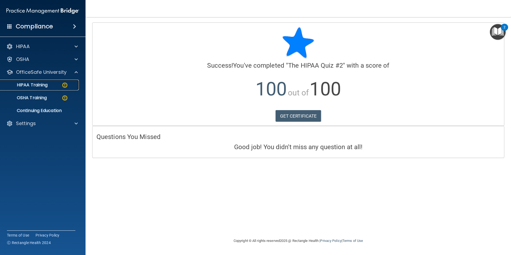
click at [68, 87] on img at bounding box center [64, 85] width 7 height 7
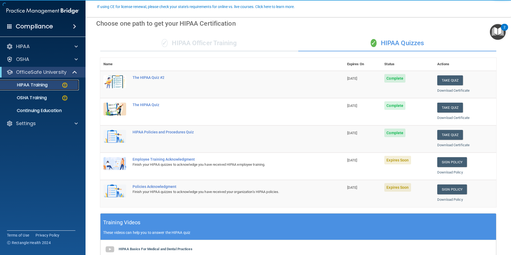
scroll to position [53, 0]
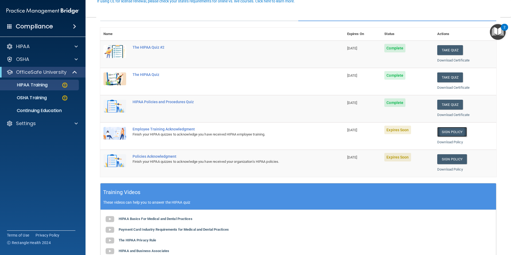
click at [454, 131] on link "Sign Policy" at bounding box center [452, 132] width 30 height 10
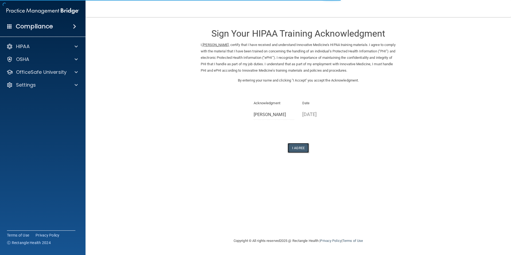
click at [298, 146] on button "I Agree" at bounding box center [298, 148] width 21 height 10
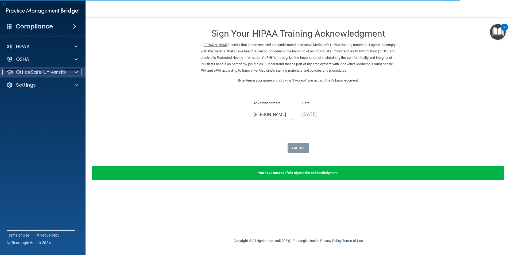
click at [61, 74] on p "OfficeSafe University" at bounding box center [41, 72] width 51 height 6
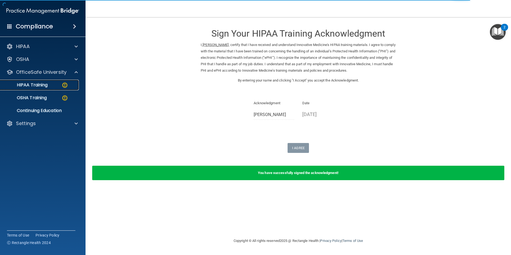
drag, startPoint x: 59, startPoint y: 88, endPoint x: 62, endPoint y: 87, distance: 3.1
click at [60, 87] on link "HIPAA Training" at bounding box center [37, 85] width 84 height 11
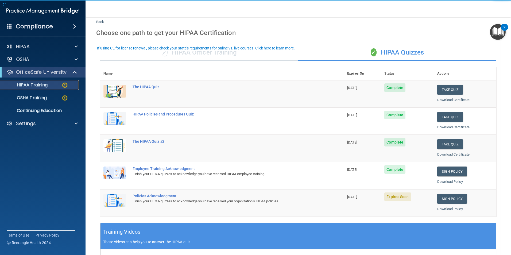
scroll to position [27, 0]
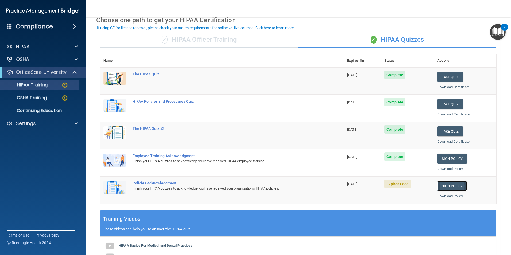
click at [450, 187] on link "Sign Policy" at bounding box center [452, 186] width 30 height 10
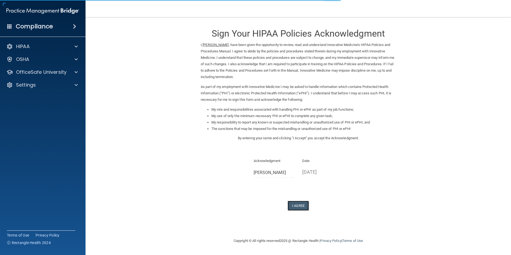
click at [301, 207] on button "I Agree" at bounding box center [298, 206] width 21 height 10
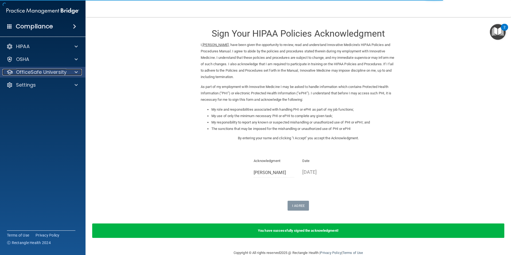
click at [59, 73] on p "OfficeSafe University" at bounding box center [41, 72] width 51 height 6
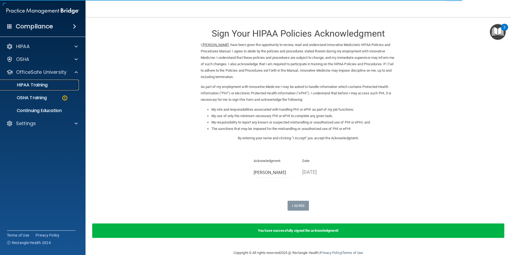
click at [61, 86] on div "HIPAA Training" at bounding box center [39, 84] width 73 height 5
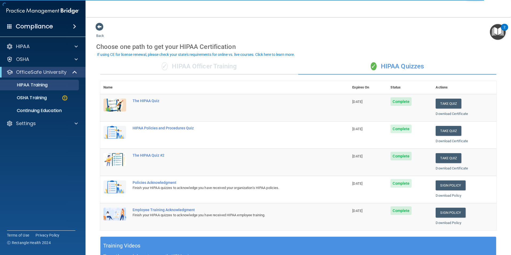
click at [206, 66] on div "✓ HIPAA Officer Training" at bounding box center [199, 67] width 198 height 16
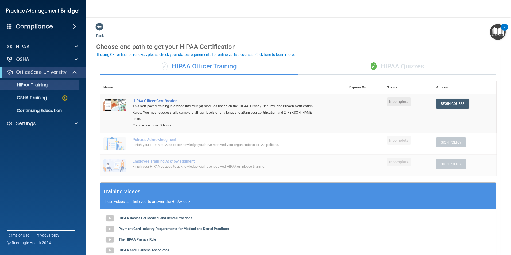
click at [263, 35] on div "Back Choose one path to get your HIPAA Certification ✓ HIPAA Officer Training ✓…" at bounding box center [298, 174] width 404 height 304
click at [60, 98] on div "OSHA Training" at bounding box center [39, 97] width 73 height 5
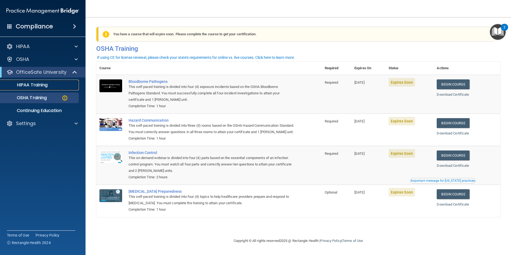
click at [61, 85] on div "HIPAA Training" at bounding box center [39, 84] width 73 height 5
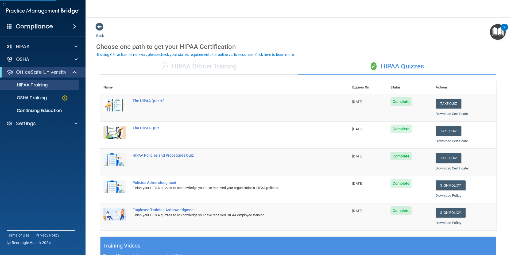
click at [212, 70] on div "✓ HIPAA Officer Training" at bounding box center [199, 67] width 198 height 16
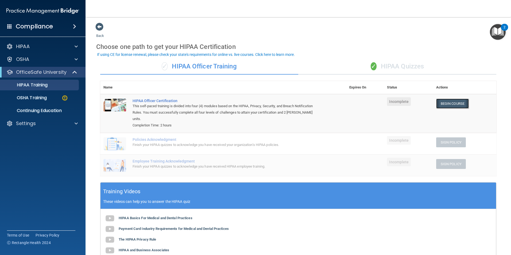
click at [455, 102] on link "Begin Course" at bounding box center [452, 104] width 33 height 10
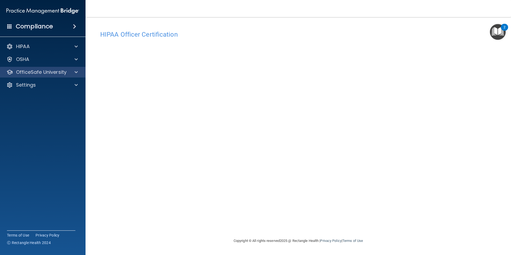
click at [73, 76] on div "OfficeSafe University" at bounding box center [43, 72] width 86 height 11
click at [72, 74] on div at bounding box center [75, 72] width 13 height 6
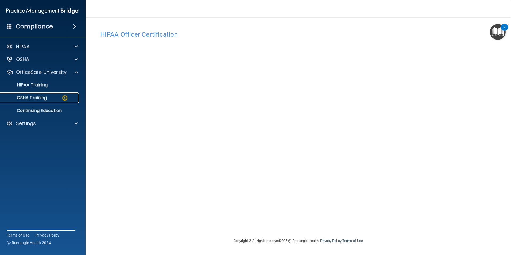
click at [58, 99] on div "OSHA Training" at bounding box center [39, 97] width 73 height 5
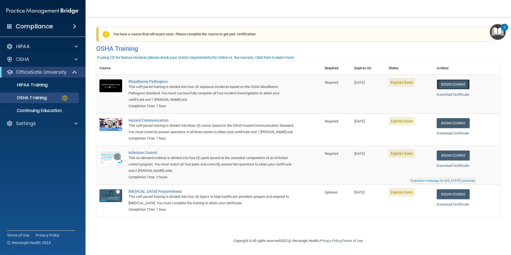
click at [466, 87] on link "Begin Course" at bounding box center [453, 84] width 33 height 10
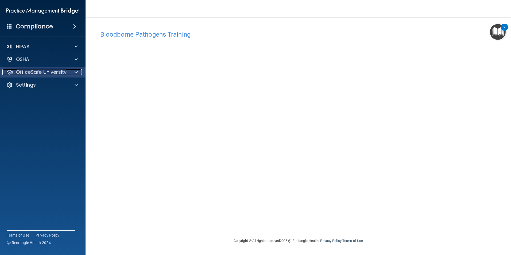
click at [67, 71] on div "OfficeSafe University" at bounding box center [35, 72] width 66 height 6
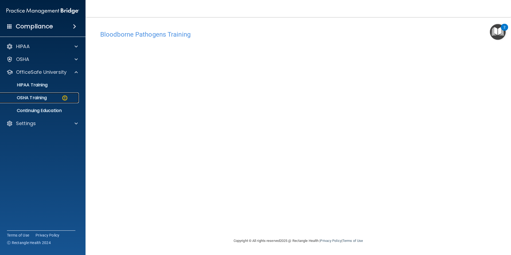
click at [59, 98] on div "OSHA Training" at bounding box center [39, 97] width 73 height 5
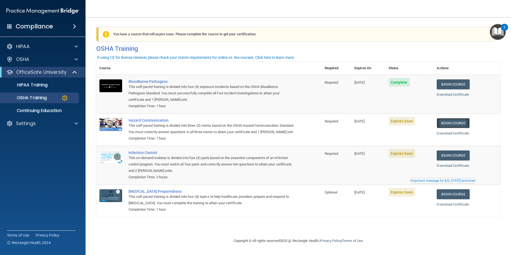
click at [452, 125] on link "Begin Course" at bounding box center [453, 123] width 33 height 10
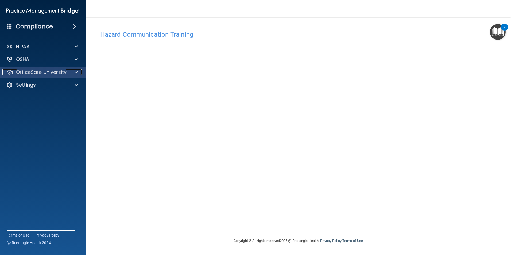
click at [68, 73] on div "OfficeSafe University" at bounding box center [35, 72] width 66 height 6
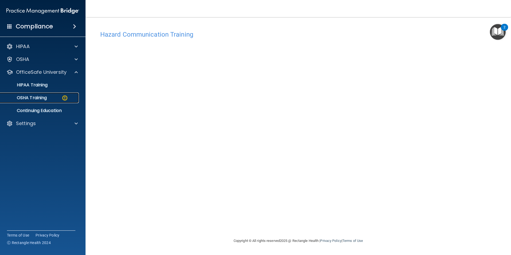
click at [69, 95] on div "OSHA Training" at bounding box center [39, 97] width 73 height 5
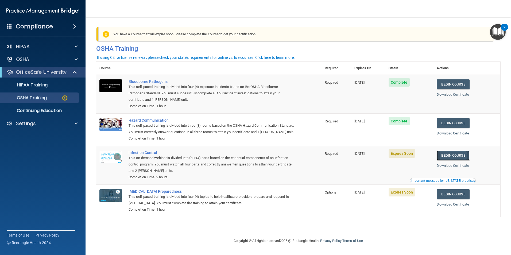
click at [452, 160] on link "Begin Course" at bounding box center [453, 155] width 33 height 10
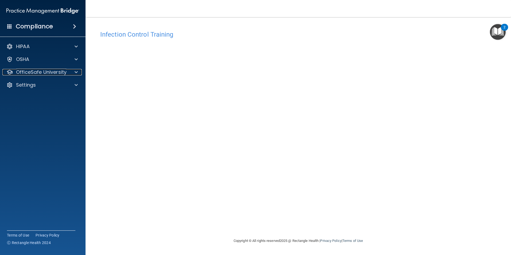
drag, startPoint x: 69, startPoint y: 72, endPoint x: 72, endPoint y: 78, distance: 6.9
click at [69, 72] on div at bounding box center [75, 72] width 13 height 6
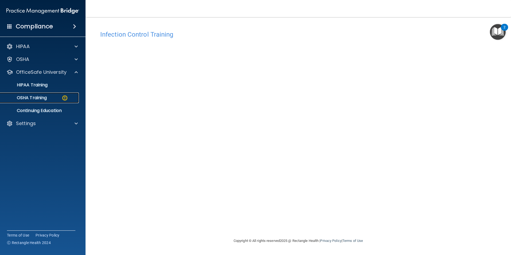
drag, startPoint x: 65, startPoint y: 96, endPoint x: 88, endPoint y: 91, distance: 23.7
click at [66, 96] on img at bounding box center [64, 98] width 7 height 7
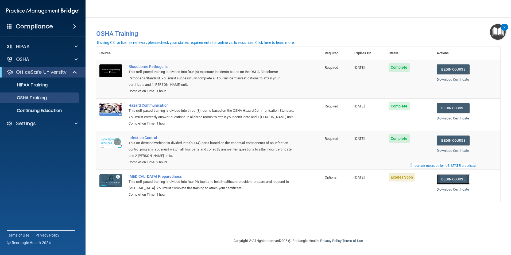
click at [460, 184] on link "Begin Course" at bounding box center [453, 179] width 33 height 10
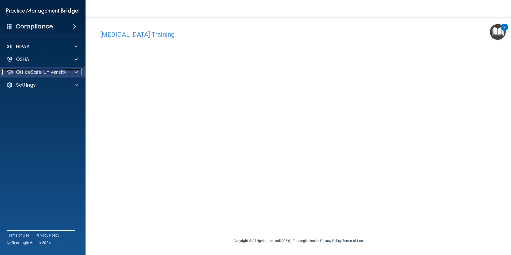
click at [73, 72] on div at bounding box center [75, 72] width 13 height 6
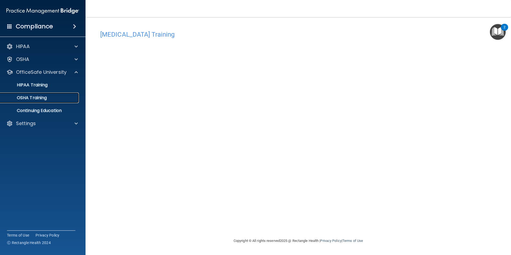
click at [67, 97] on div "OSHA Training" at bounding box center [39, 97] width 73 height 5
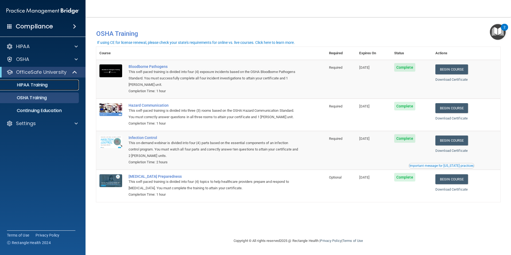
click at [62, 85] on div "HIPAA Training" at bounding box center [39, 84] width 73 height 5
